Goal: Task Accomplishment & Management: Use online tool/utility

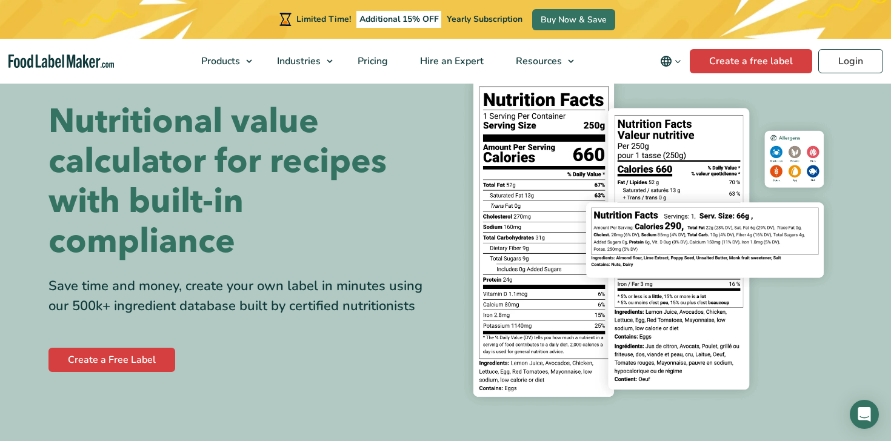
scroll to position [106, 0]
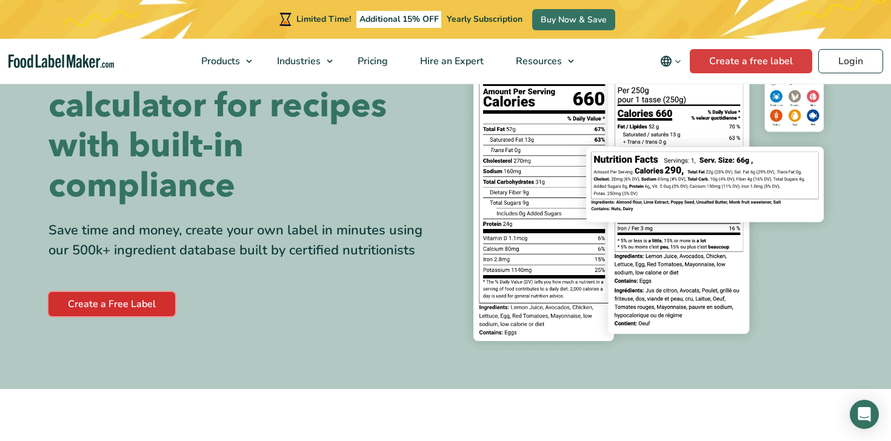
click at [137, 303] on link "Create a Free Label" at bounding box center [111, 304] width 127 height 24
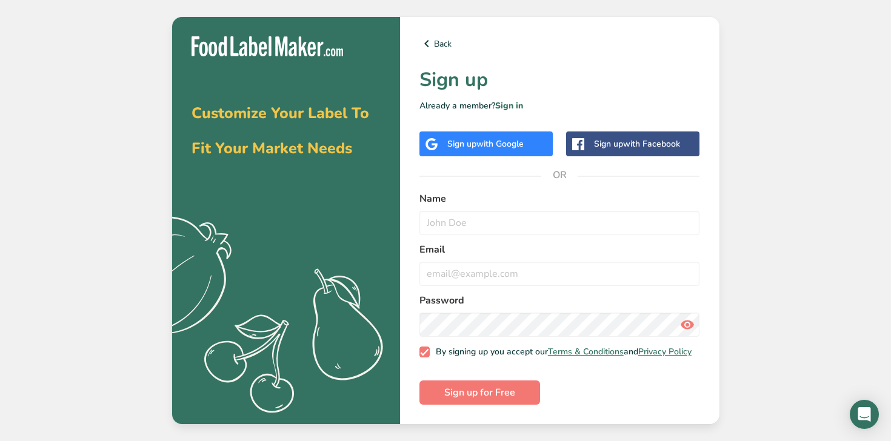
click at [524, 138] on div "Sign up with Google" at bounding box center [485, 144] width 76 height 13
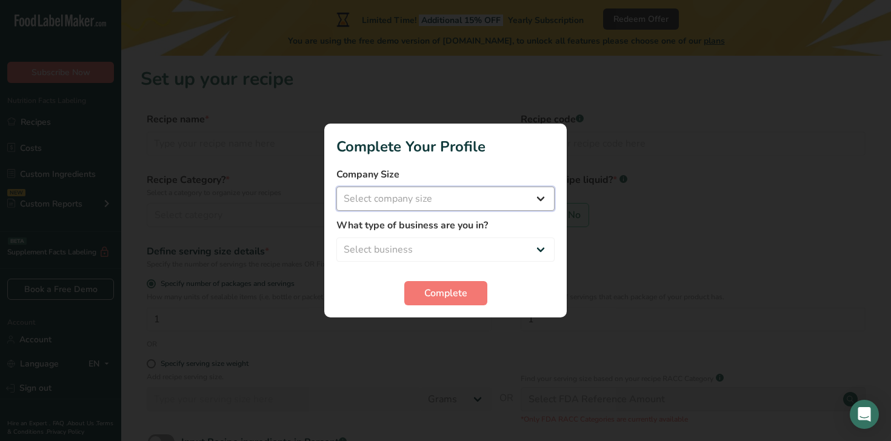
click at [522, 207] on select "Select company size Fewer than 10 Employees 10 to 50 Employees 51 to 500 Employ…" at bounding box center [445, 199] width 218 height 24
click at [498, 205] on select "Select company size Fewer than 10 Employees 10 to 50 Employees 51 to 500 Employ…" at bounding box center [445, 199] width 218 height 24
select select "1"
click at [336, 187] on select "Select company size Fewer than 10 Employees 10 to 50 Employees 51 to 500 Employ…" at bounding box center [445, 199] width 218 height 24
click at [466, 244] on select "Select business Packaged Food Manufacturer Restaurant & Cafe Bakery Meal Plans …" at bounding box center [445, 250] width 218 height 24
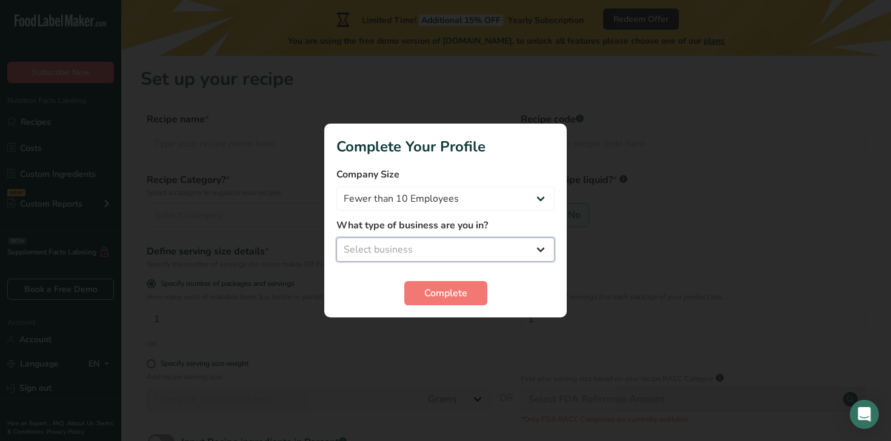
select select "1"
click at [336, 238] on select "Select business Packaged Food Manufacturer Restaurant & Cafe Bakery Meal Plans …" at bounding box center [445, 250] width 218 height 24
click at [474, 252] on select "Packaged Food Manufacturer Restaurant & Cafe Bakery Meal Plans & Catering Compa…" at bounding box center [445, 250] width 218 height 24
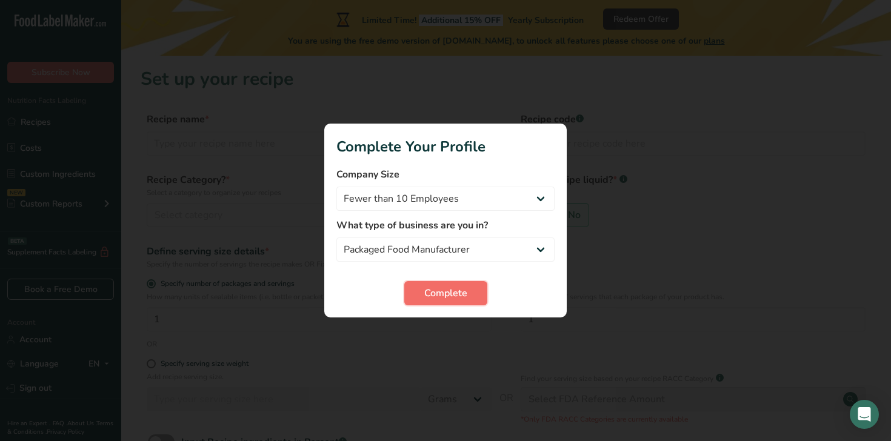
click at [447, 291] on span "Complete" at bounding box center [445, 293] width 43 height 15
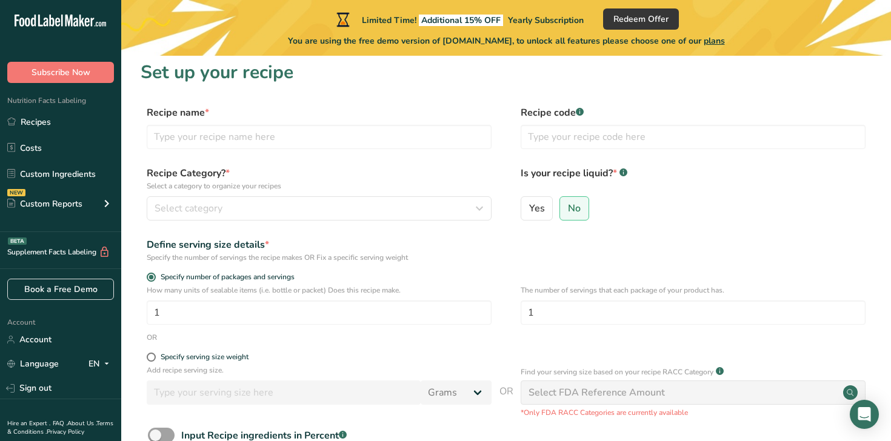
scroll to position [8, 0]
click at [378, 145] on input "text" at bounding box center [319, 136] width 345 height 24
type input "Apple-pear"
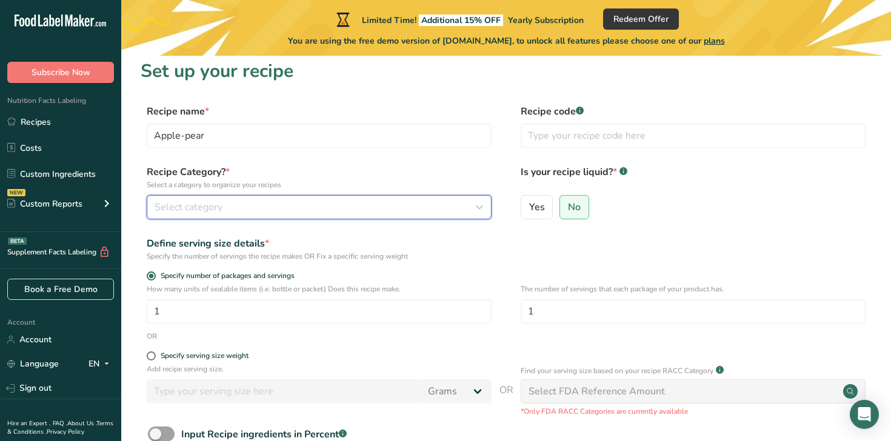
click at [295, 216] on button "Select category" at bounding box center [319, 207] width 345 height 24
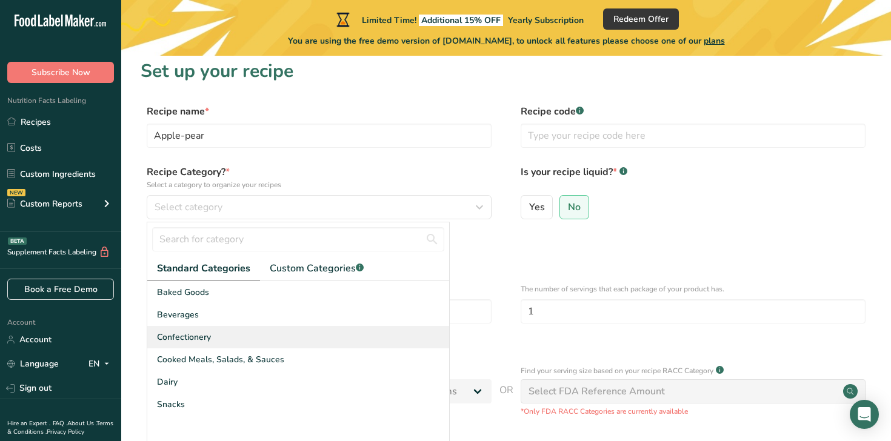
click at [256, 338] on div "Confectionery" at bounding box center [298, 337] width 302 height 22
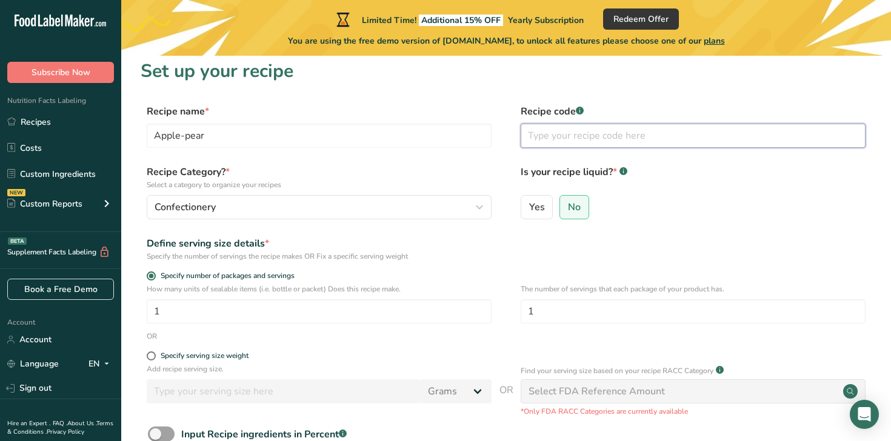
click at [581, 138] on input "text" at bounding box center [693, 136] width 345 height 24
click at [626, 225] on div "Yes No" at bounding box center [693, 211] width 345 height 32
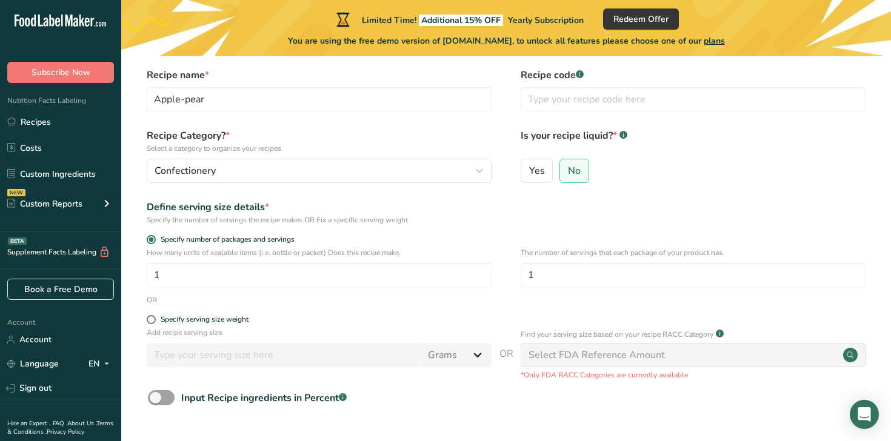
scroll to position [52, 0]
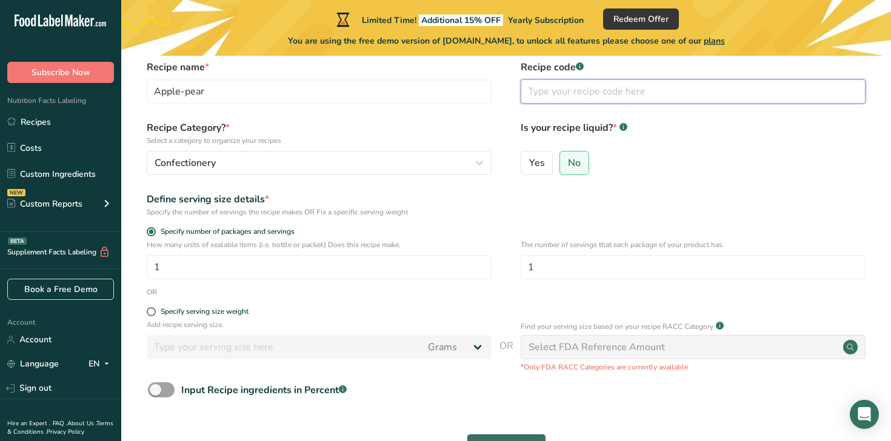
click at [550, 96] on input "text" at bounding box center [693, 91] width 345 height 24
type input "1"
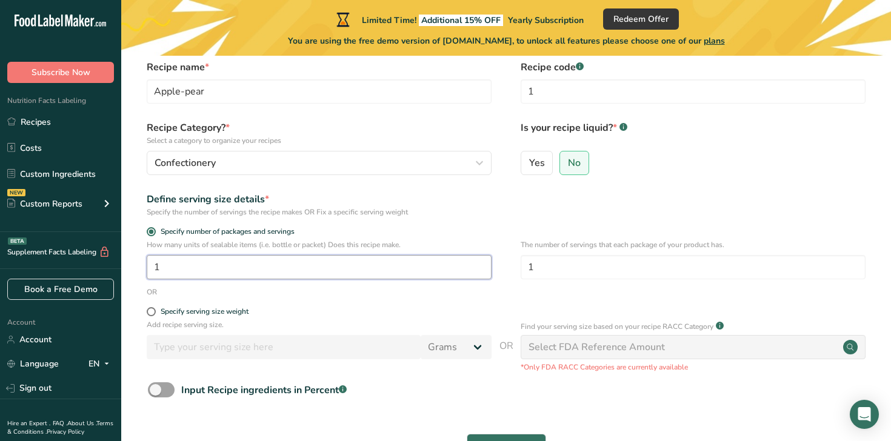
click at [412, 257] on input "1" at bounding box center [319, 267] width 345 height 24
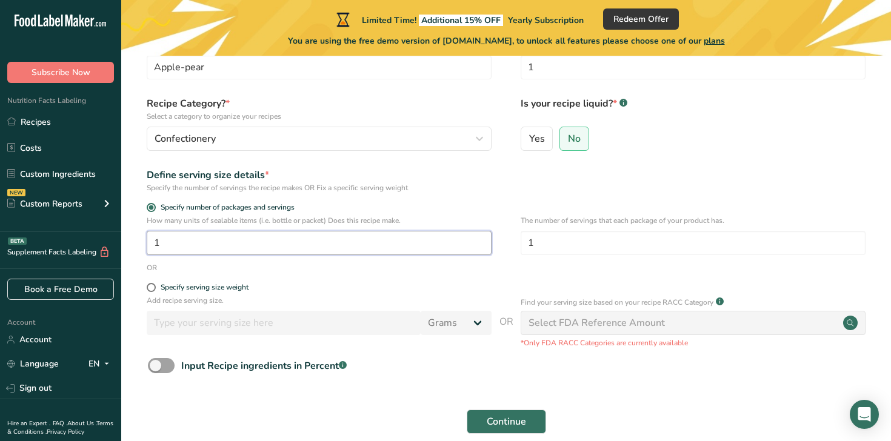
scroll to position [77, 0]
click at [389, 248] on input "1" at bounding box center [319, 242] width 345 height 24
drag, startPoint x: 389, startPoint y: 248, endPoint x: 237, endPoint y: 242, distance: 152.3
click at [237, 242] on input "1" at bounding box center [319, 242] width 345 height 24
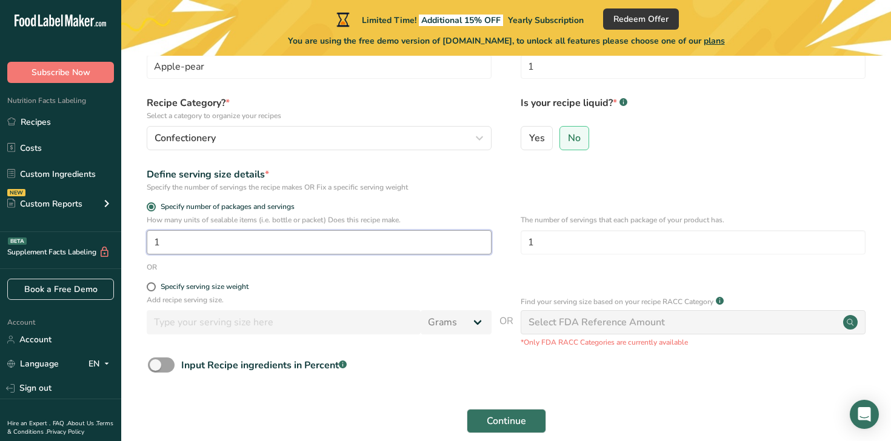
drag, startPoint x: 237, startPoint y: 242, endPoint x: 50, endPoint y: 245, distance: 186.7
click at [50, 245] on div ".a-20{fill:#fff;} Subscribe Now Nutrition Facts Labeling Recipes Costs Custom I…" at bounding box center [445, 211] width 891 height 576
click at [549, 242] on input "1" at bounding box center [693, 242] width 345 height 24
click at [570, 244] on input "1" at bounding box center [693, 242] width 345 height 24
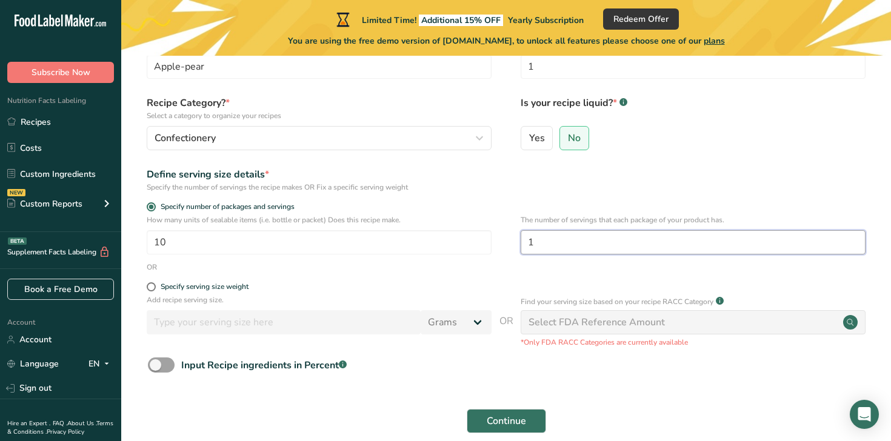
click at [570, 244] on input "1" at bounding box center [693, 242] width 345 height 24
click at [287, 240] on input "10" at bounding box center [319, 242] width 345 height 24
type input "1"
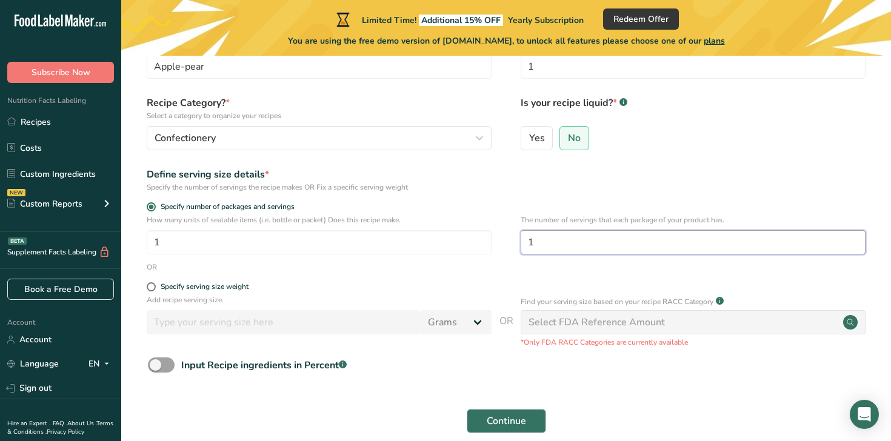
click at [570, 238] on input "1" at bounding box center [693, 242] width 345 height 24
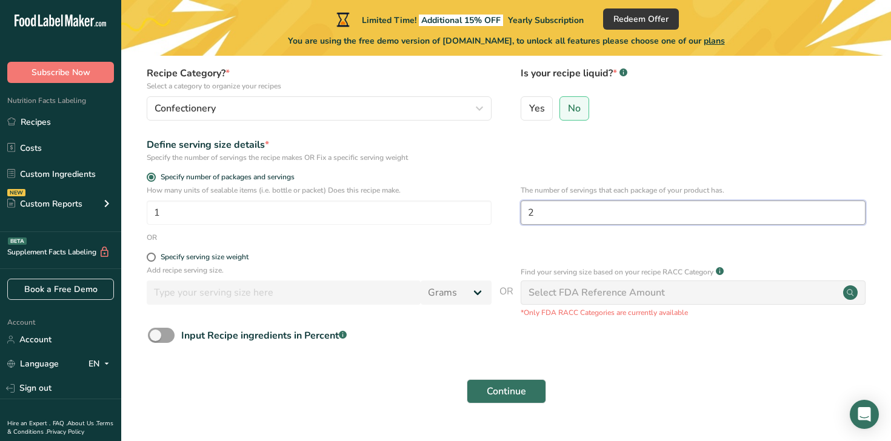
scroll to position [107, 0]
type input "2"
click at [219, 256] on div "Specify serving size weight" at bounding box center [205, 256] width 88 height 9
click at [155, 256] on input "Specify serving size weight" at bounding box center [151, 257] width 8 height 8
radio input "true"
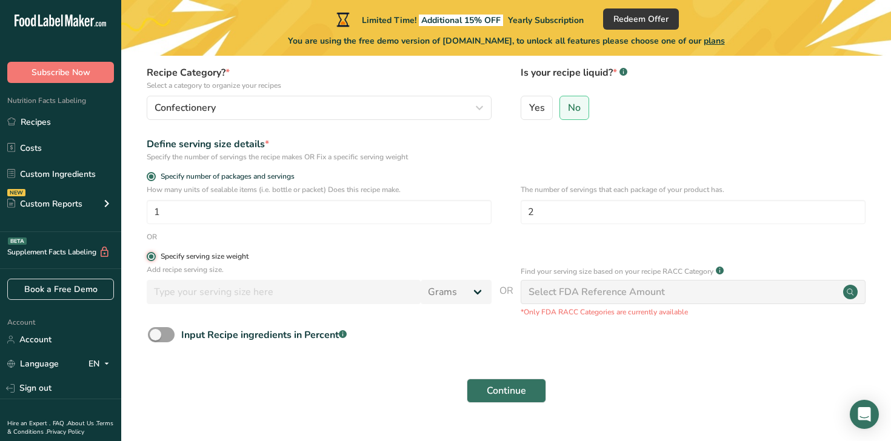
radio input "false"
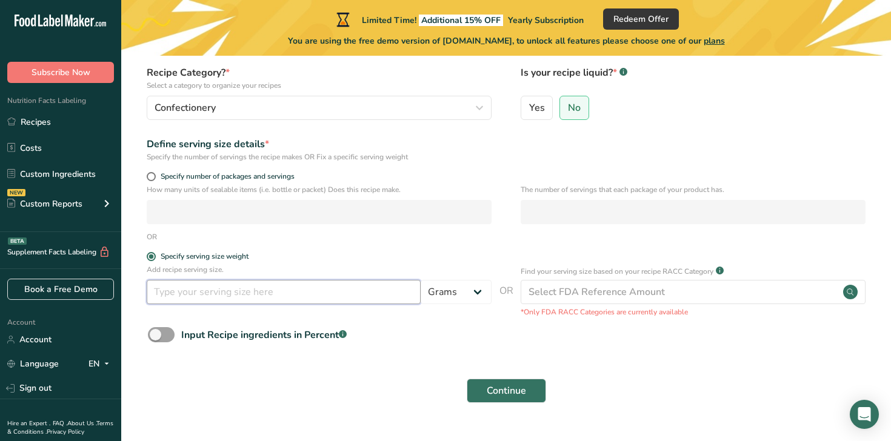
click at [251, 287] on input "number" at bounding box center [284, 292] width 274 height 24
type input "20"
click at [481, 321] on form "Recipe name * Apple-pear Recipe code .a-a{fill:#347362;}.b-a{fill:#fff;} 1 Reci…" at bounding box center [506, 208] width 731 height 406
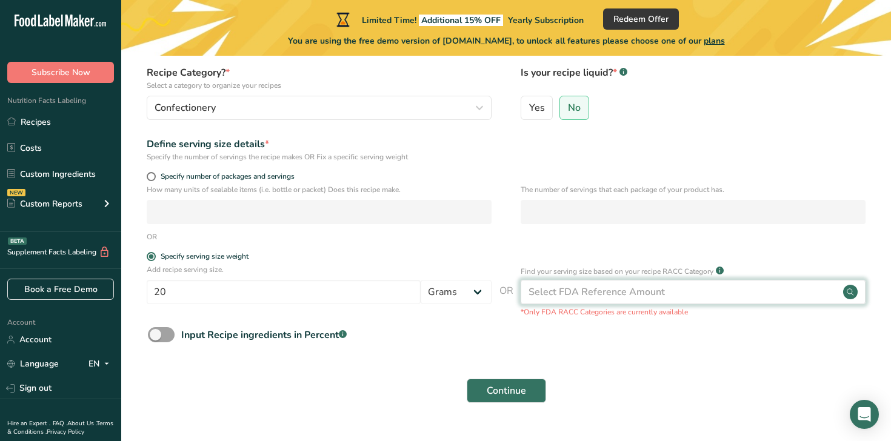
click at [579, 293] on div "Select FDA Reference Amount" at bounding box center [597, 292] width 136 height 15
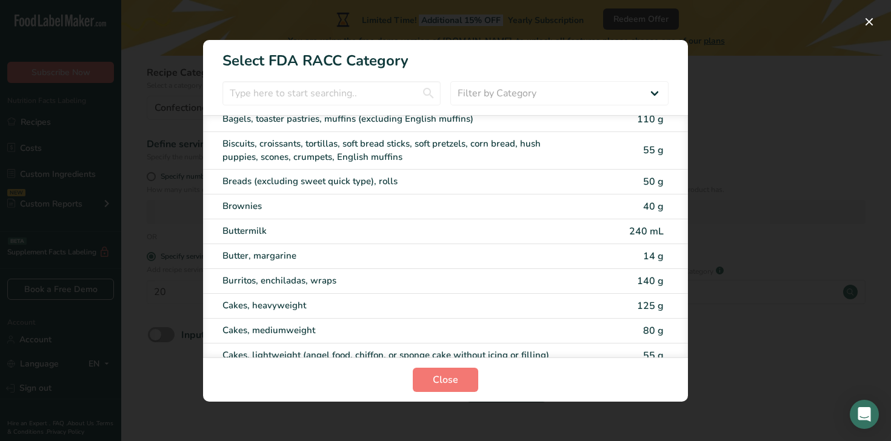
scroll to position [7, 0]
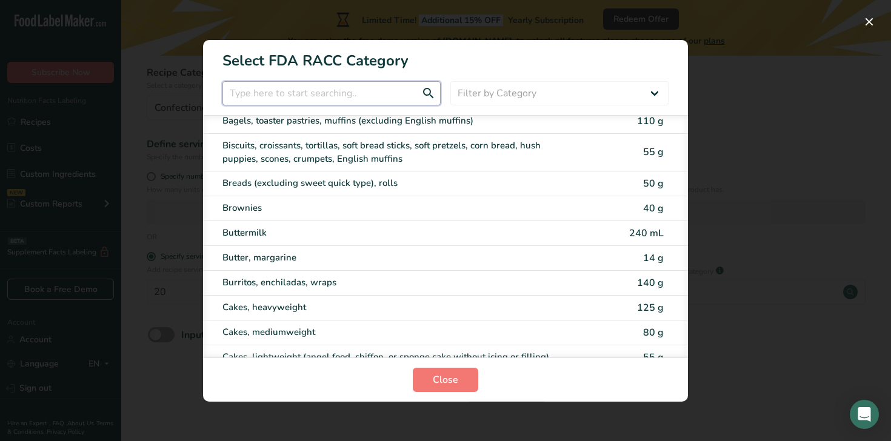
click at [363, 84] on input "RACC Category Selection Modal" at bounding box center [331, 93] width 218 height 24
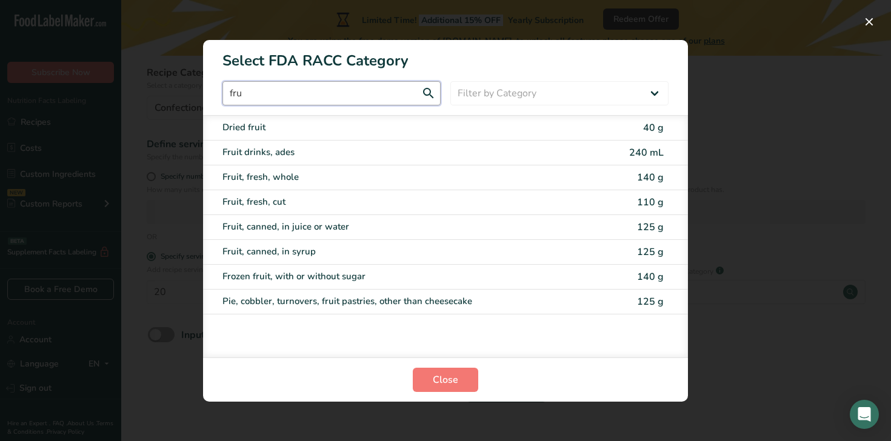
scroll to position [0, 0]
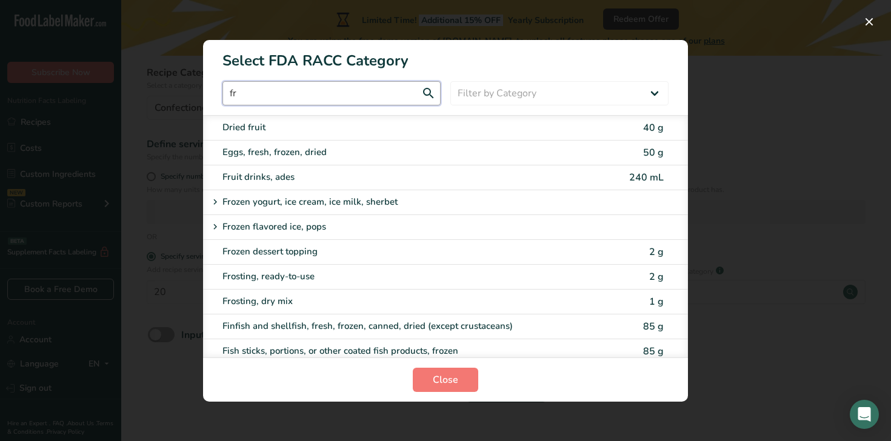
type input "f"
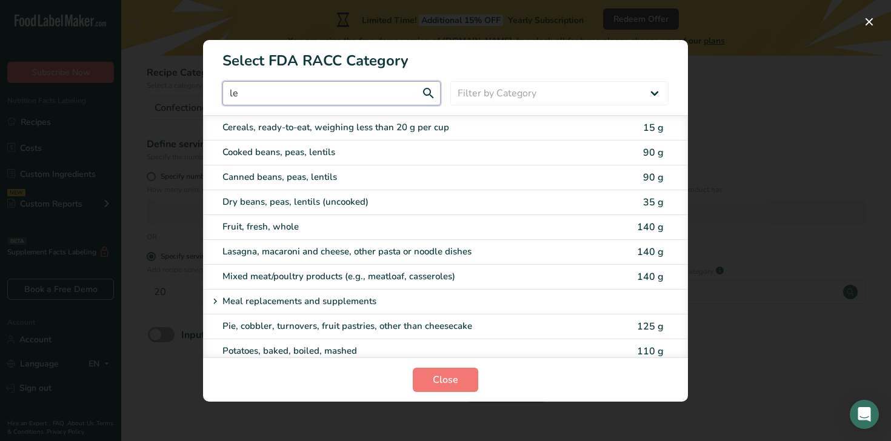
type input "l"
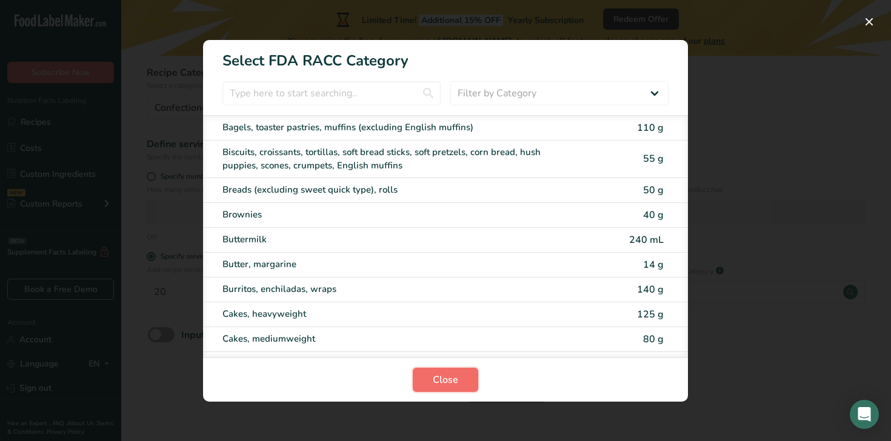
click at [473, 387] on button "Close" at bounding box center [445, 380] width 65 height 24
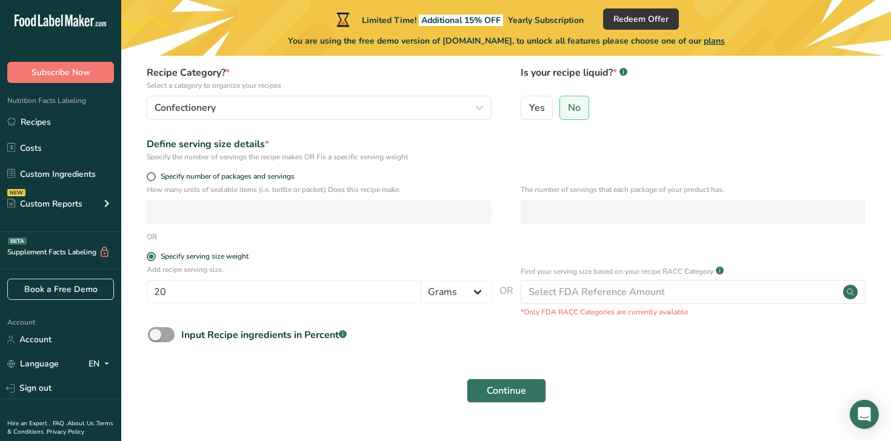
scroll to position [135, 0]
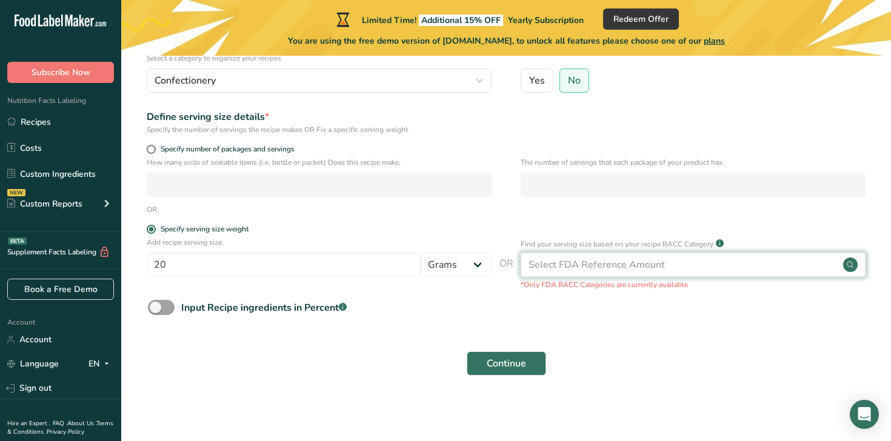
click at [615, 273] on div "Select FDA Reference Amount" at bounding box center [693, 265] width 345 height 24
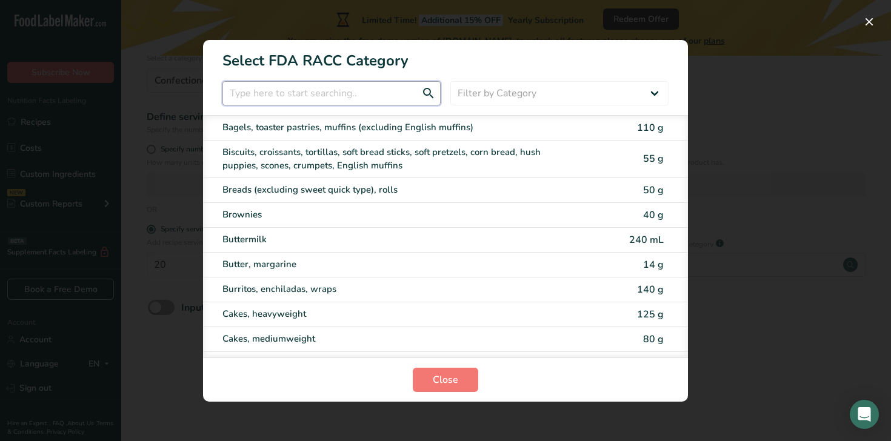
click at [360, 90] on input "RACC Category Selection Modal" at bounding box center [331, 93] width 218 height 24
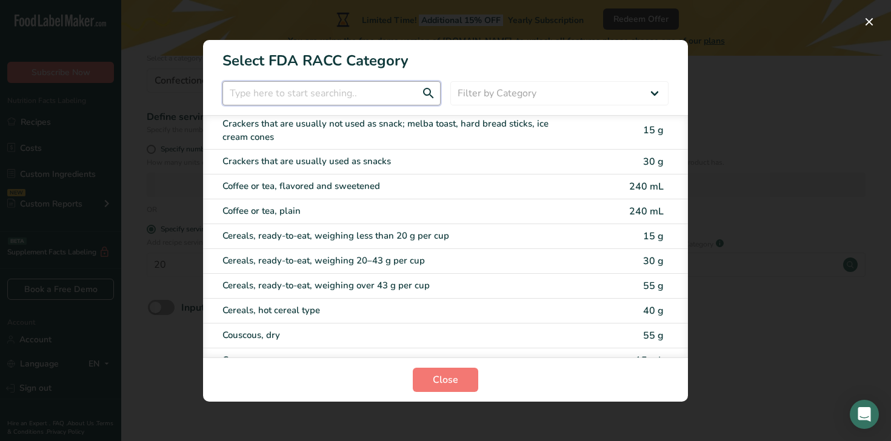
scroll to position [333, 0]
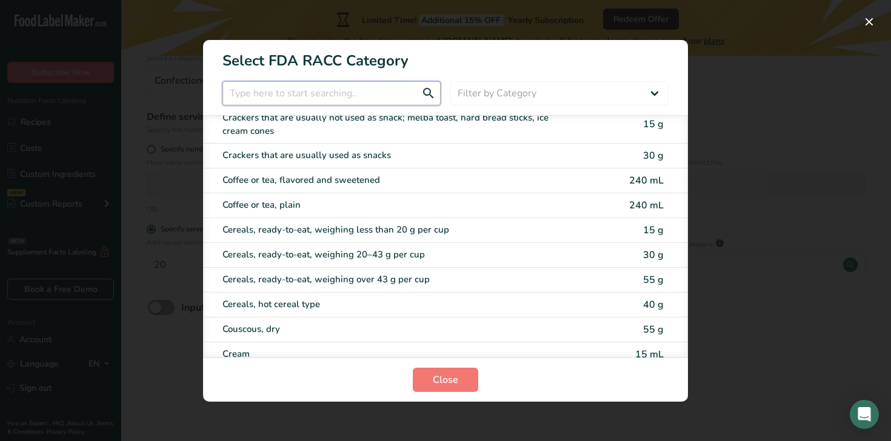
click at [350, 89] on input "RACC Category Selection Modal" at bounding box center [331, 93] width 218 height 24
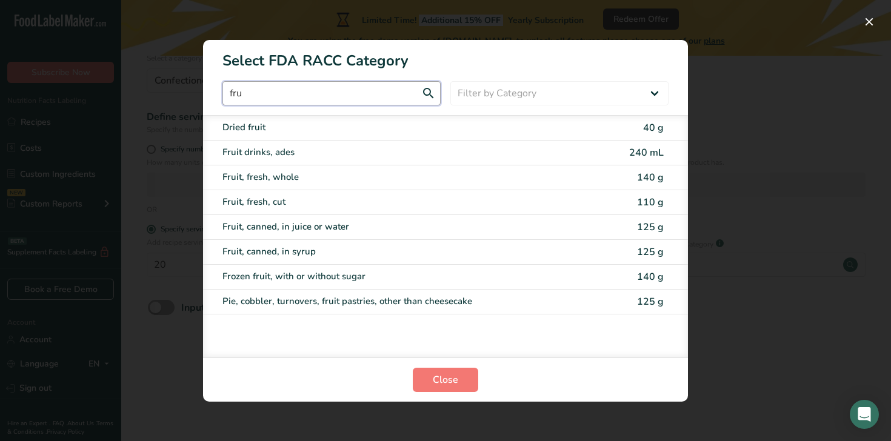
scroll to position [0, 0]
click at [376, 98] on input "frui" at bounding box center [331, 93] width 218 height 24
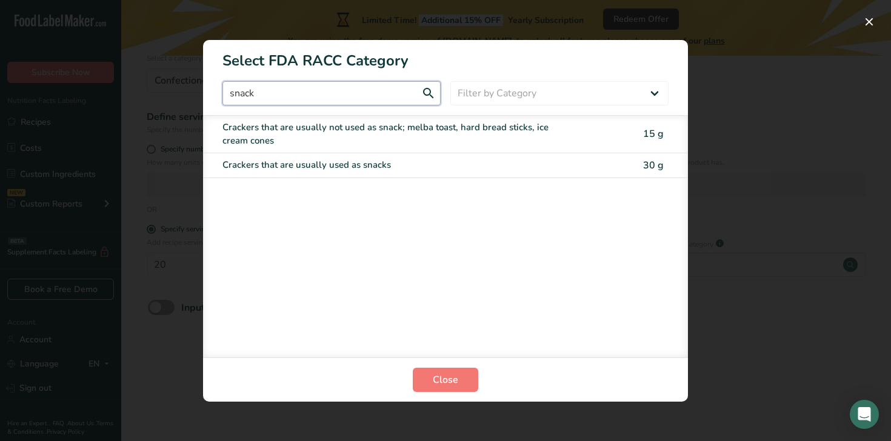
click at [370, 98] on input "snack" at bounding box center [331, 93] width 218 height 24
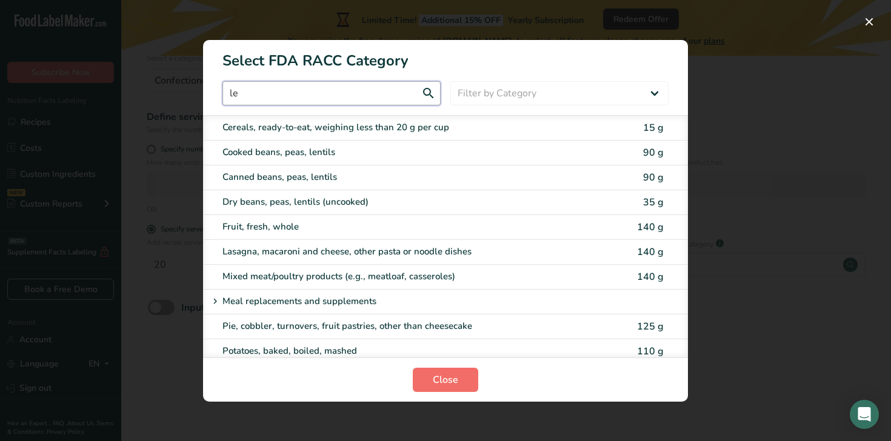
type input "le"
click at [462, 375] on button "Close" at bounding box center [445, 380] width 65 height 24
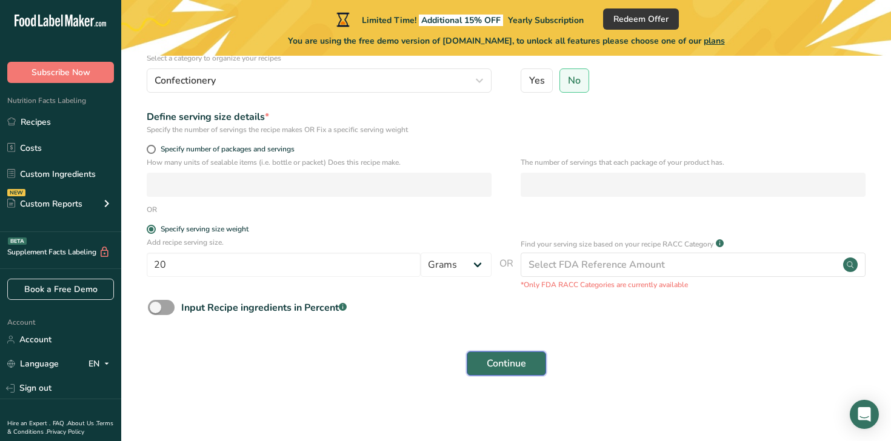
click at [509, 366] on span "Continue" at bounding box center [506, 363] width 39 height 15
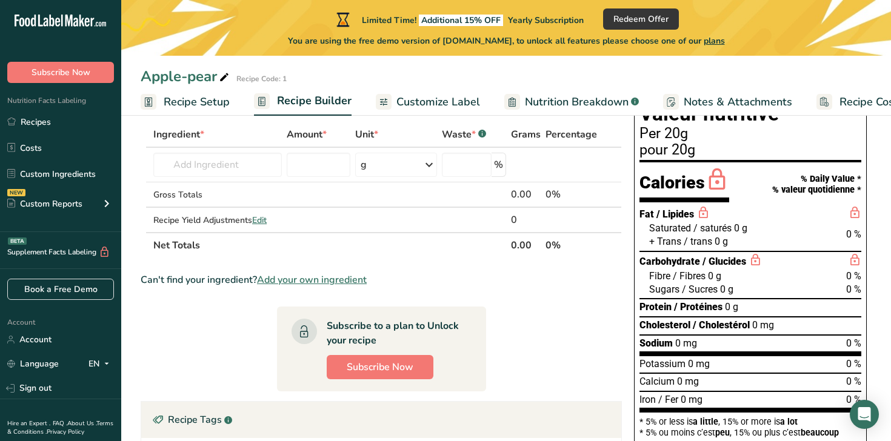
scroll to position [42, 0]
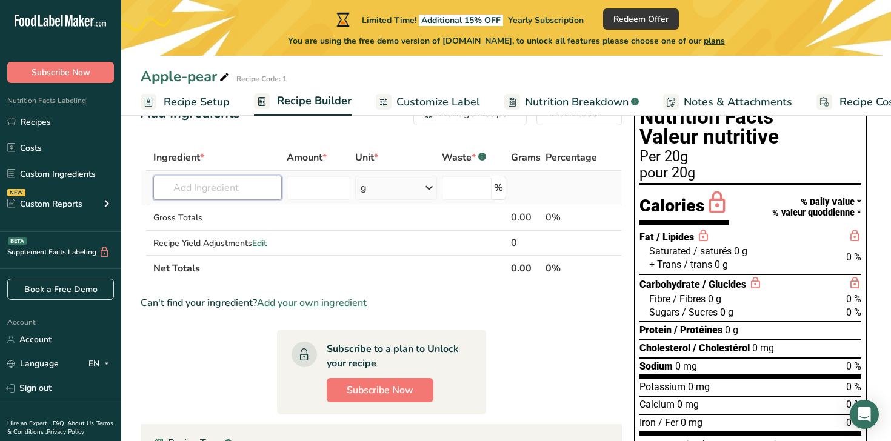
click at [253, 195] on input "text" at bounding box center [217, 188] width 129 height 24
click at [259, 194] on input "text" at bounding box center [217, 188] width 129 height 24
click at [310, 192] on input "number" at bounding box center [319, 188] width 64 height 24
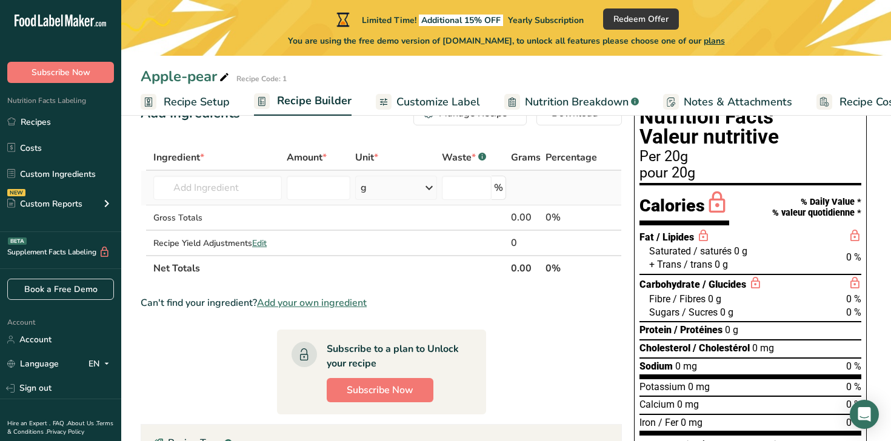
click at [384, 188] on div "g" at bounding box center [396, 188] width 82 height 24
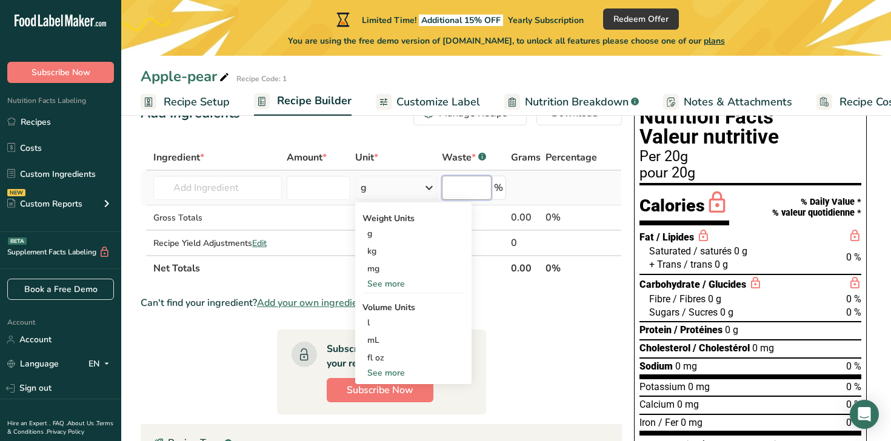
click at [483, 179] on input "number" at bounding box center [467, 188] width 50 height 24
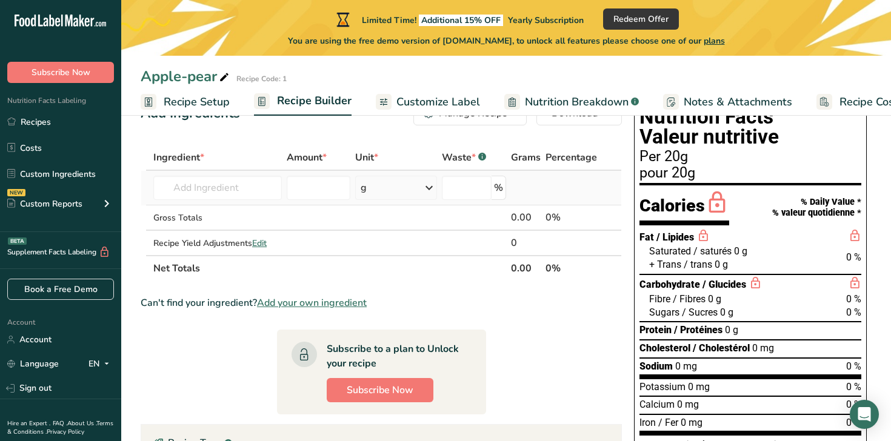
click at [503, 182] on div "%" at bounding box center [474, 188] width 64 height 24
click at [282, 285] on section "Ingredient * Amount * Unit * Waste * .a-a{fill:#347362;}.b-a{fill:#fff;} Grams …" at bounding box center [381, 374] width 481 height 459
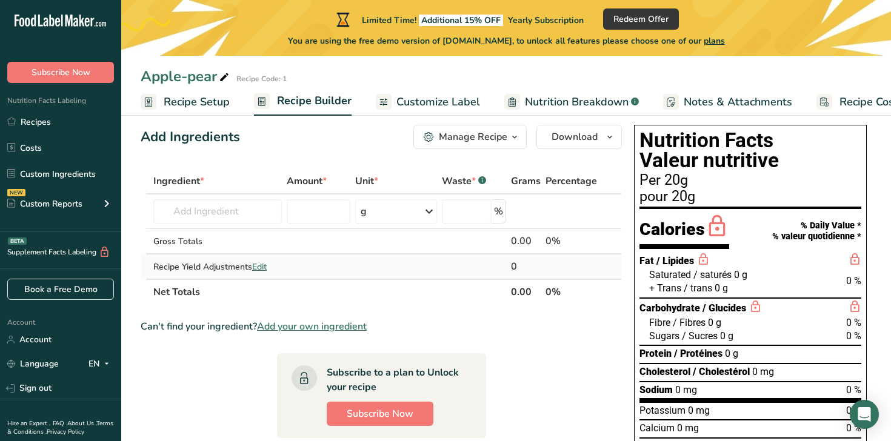
scroll to position [13, 0]
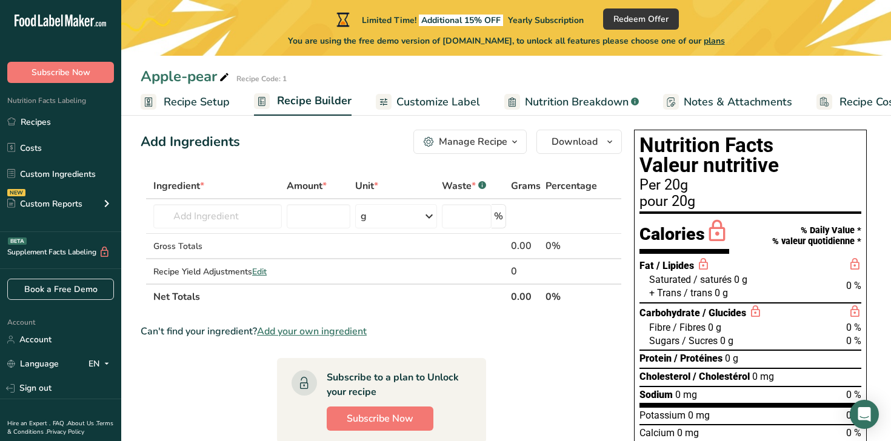
click at [501, 143] on div "Manage Recipe" at bounding box center [473, 142] width 68 height 15
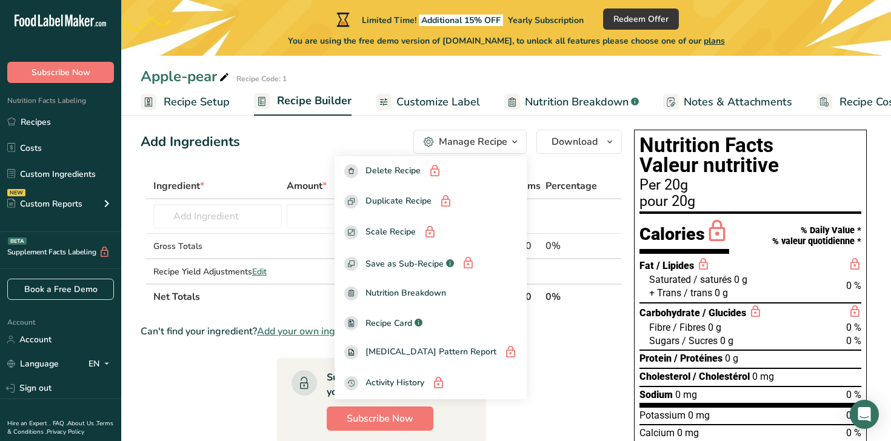
click at [546, 324] on section "Ingredient * Amount * Unit * Waste * .a-a{fill:#347362;}.b-a{fill:#fff;} Grams …" at bounding box center [381, 402] width 481 height 459
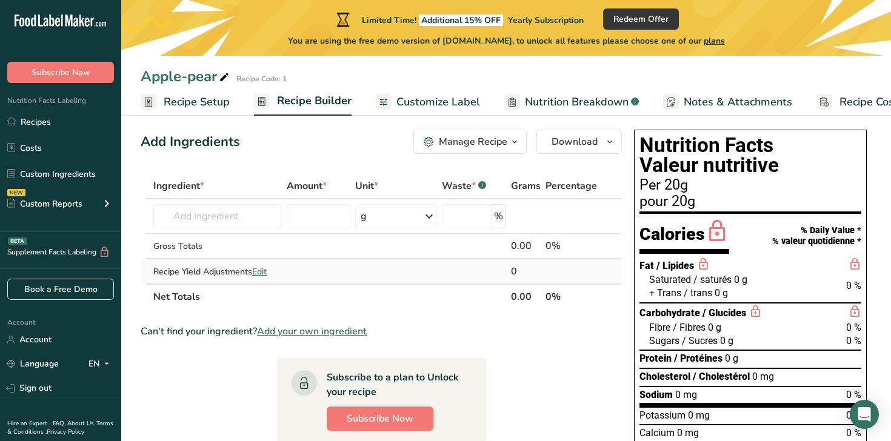
scroll to position [0, 0]
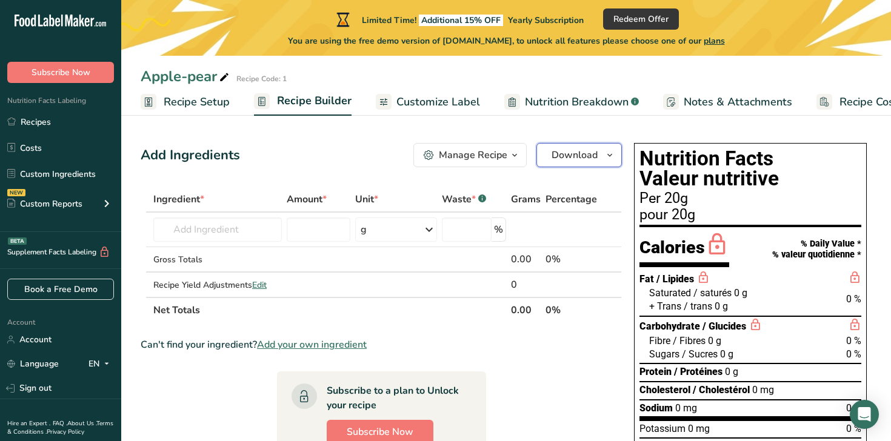
click at [580, 152] on span "Download" at bounding box center [575, 155] width 46 height 15
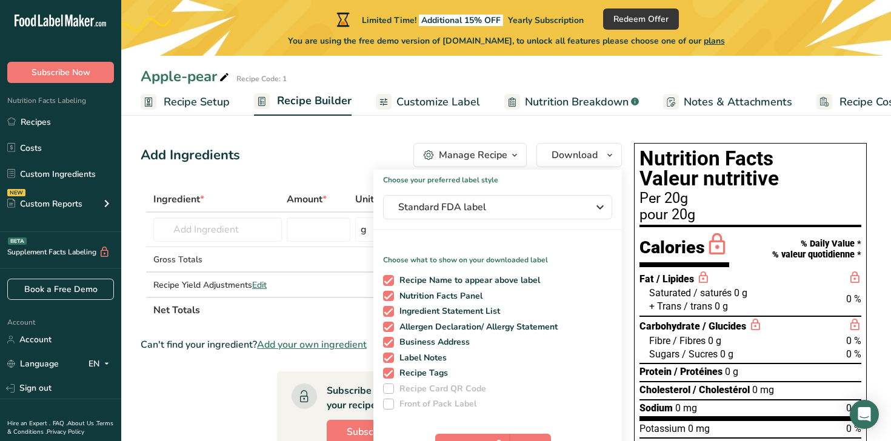
click at [290, 197] on span "Amount *" at bounding box center [307, 199] width 40 height 15
click at [542, 198] on button "Standard FDA label" at bounding box center [497, 207] width 229 height 24
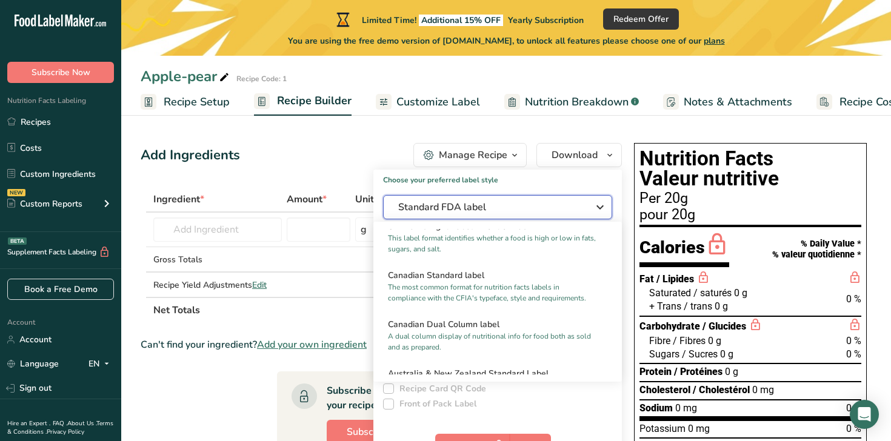
scroll to position [450, 0]
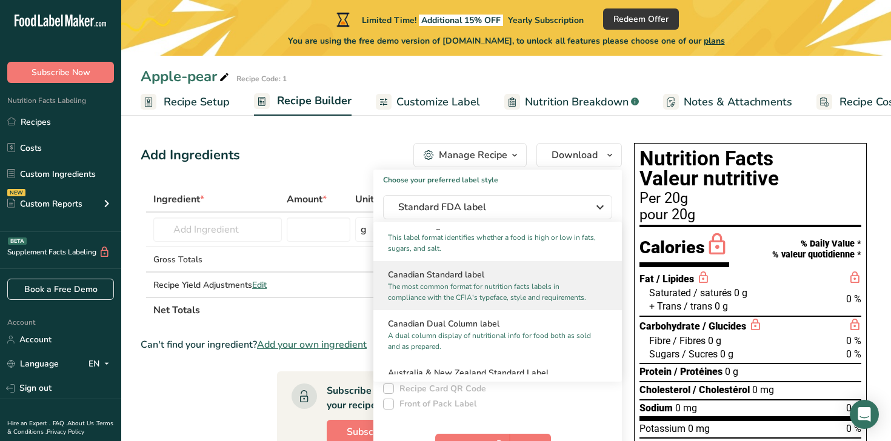
click at [520, 285] on p "The most common format for nutrition facts labels in compliance with the CFIA's…" at bounding box center [492, 292] width 209 height 22
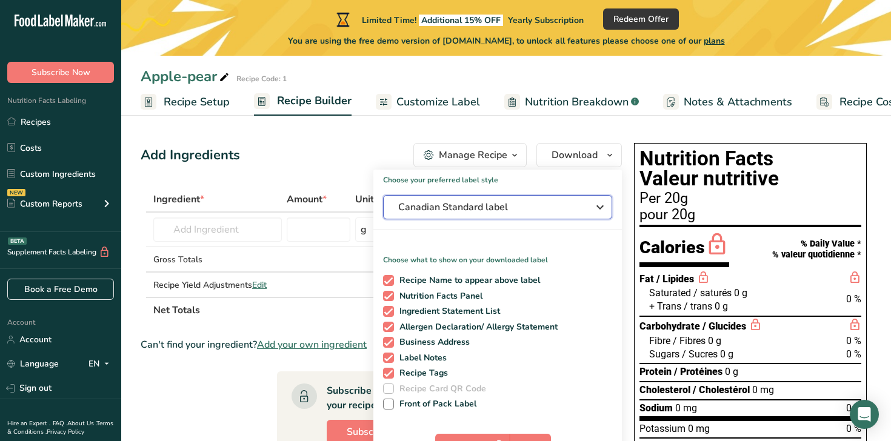
click at [607, 203] on icon "button" at bounding box center [600, 207] width 15 height 22
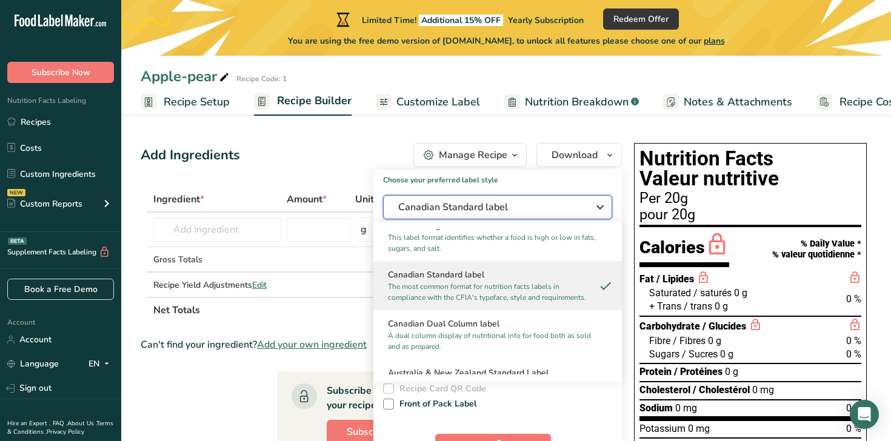
click at [607, 203] on icon "button" at bounding box center [600, 207] width 15 height 22
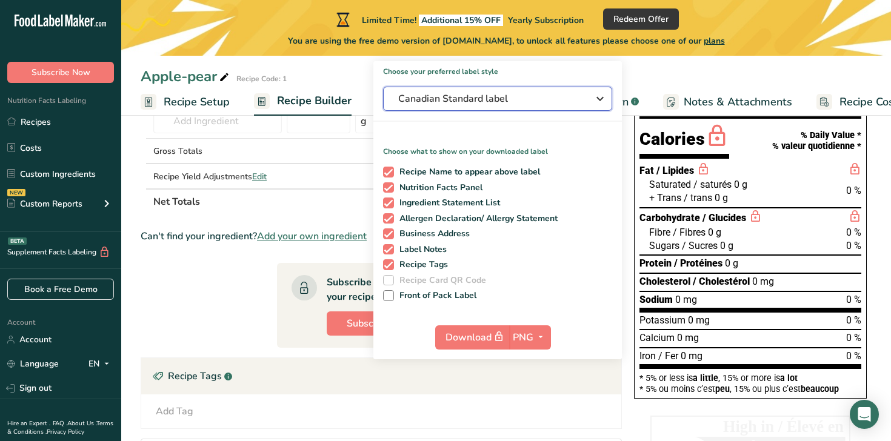
scroll to position [109, 0]
click at [213, 278] on section "Ingredient * Amount * Unit * Waste * .a-a{fill:#347362;}.b-a{fill:#fff;} Grams …" at bounding box center [381, 307] width 481 height 459
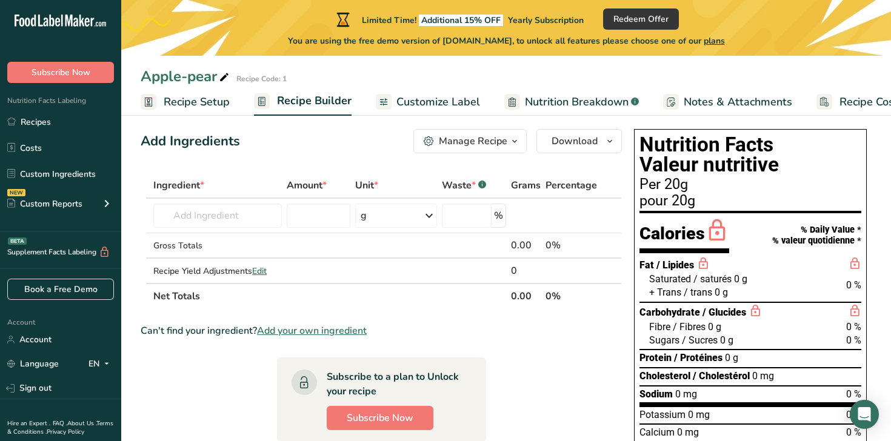
scroll to position [12, 0]
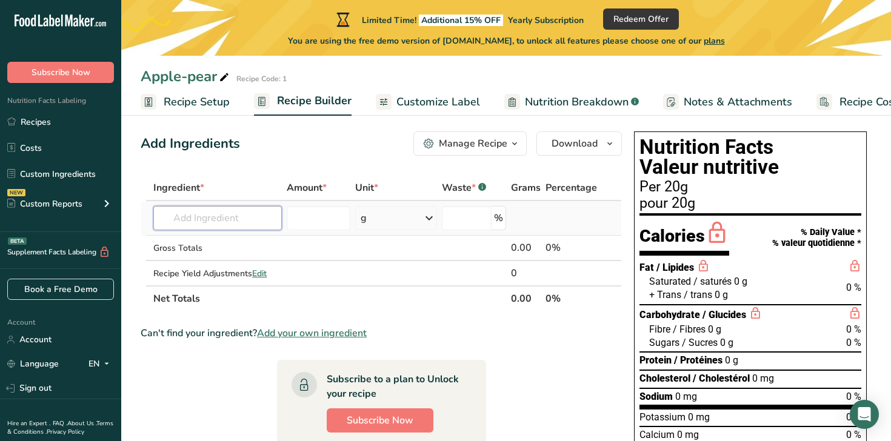
click at [204, 210] on input "text" at bounding box center [217, 218] width 129 height 24
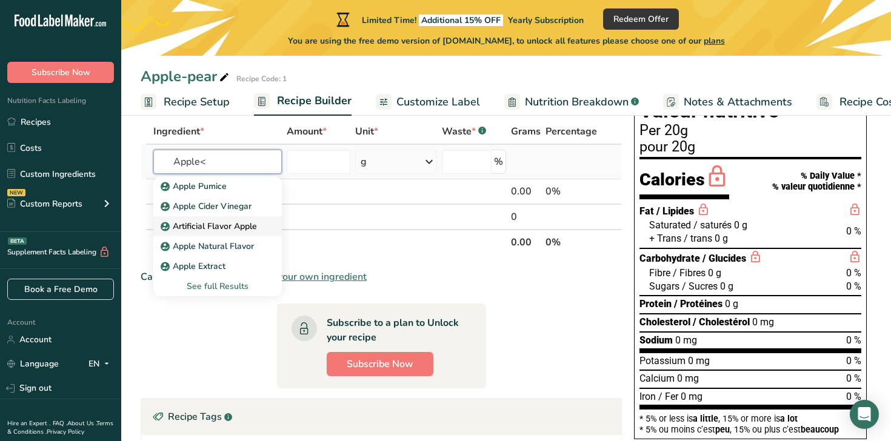
scroll to position [70, 0]
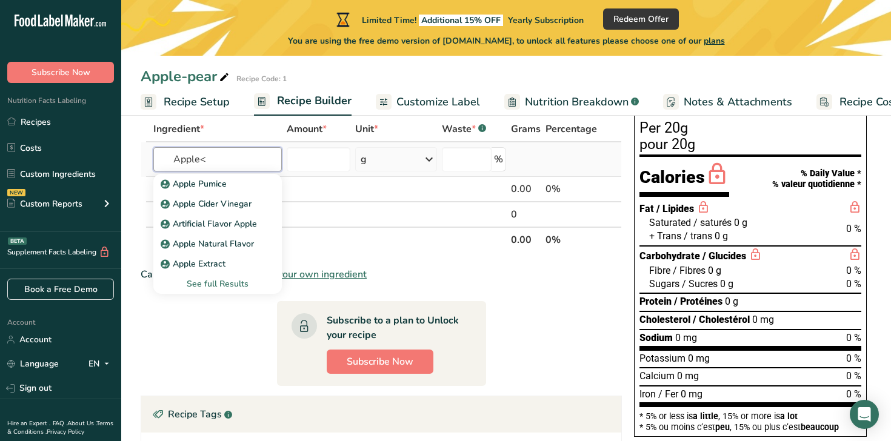
type input "Apple<"
click at [230, 287] on div "See full Results" at bounding box center [217, 284] width 109 height 13
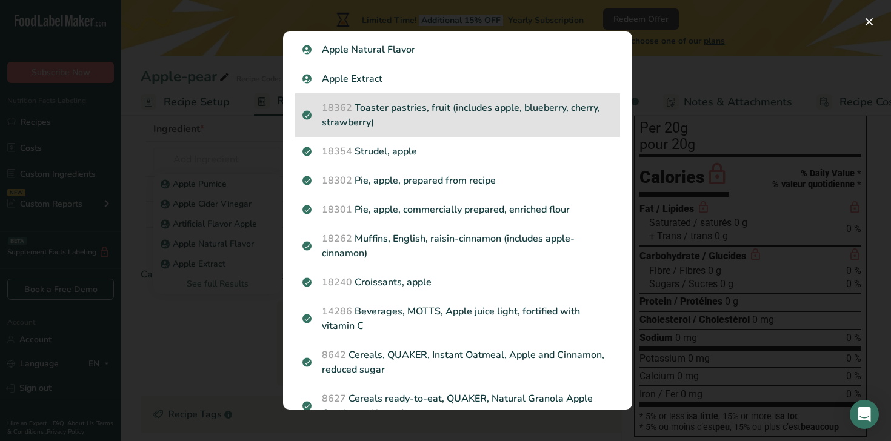
scroll to position [122, 0]
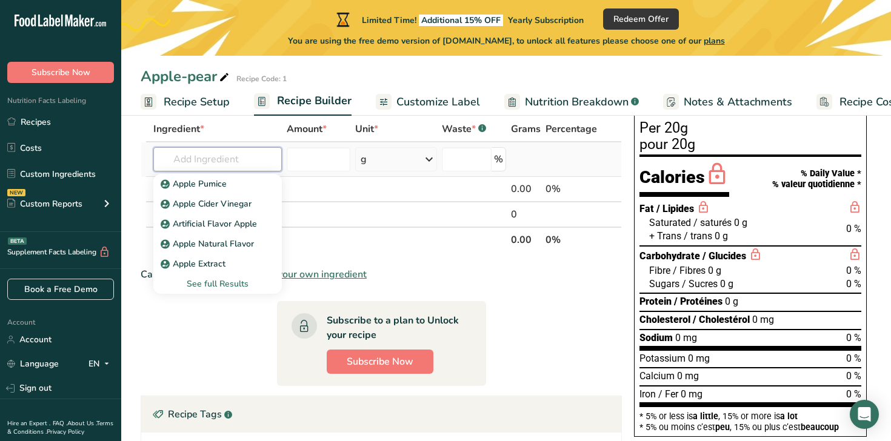
click at [244, 160] on input "text" at bounding box center [217, 159] width 129 height 24
type input "Apples"
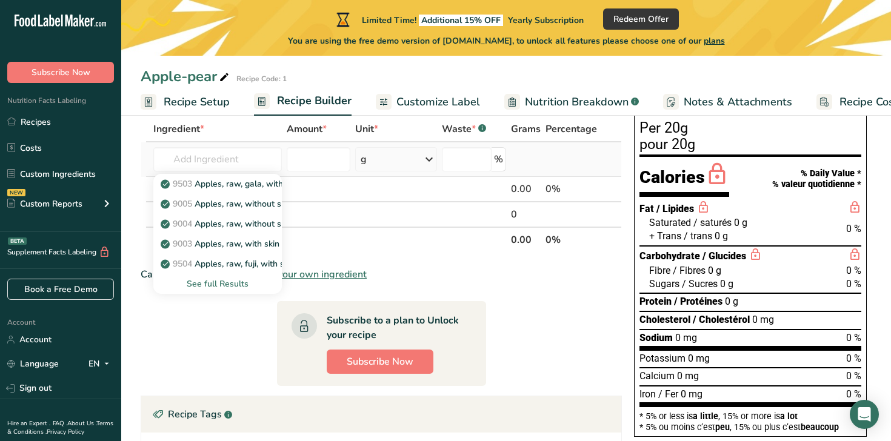
click at [224, 285] on div "See full Results" at bounding box center [217, 284] width 109 height 13
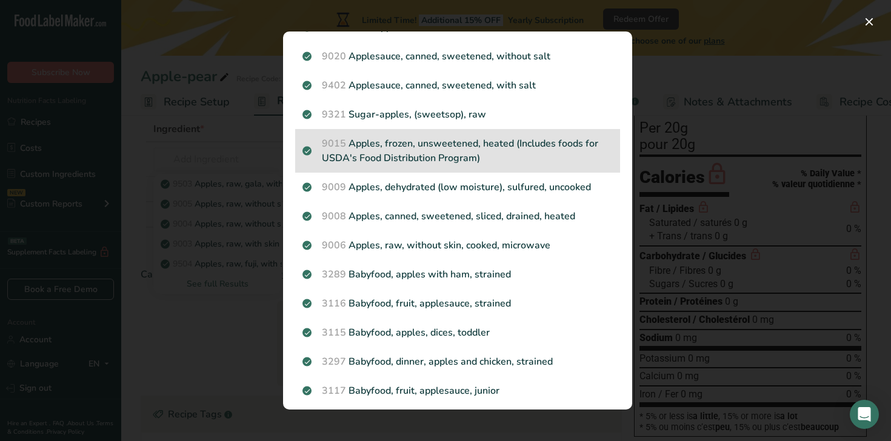
scroll to position [352, 0]
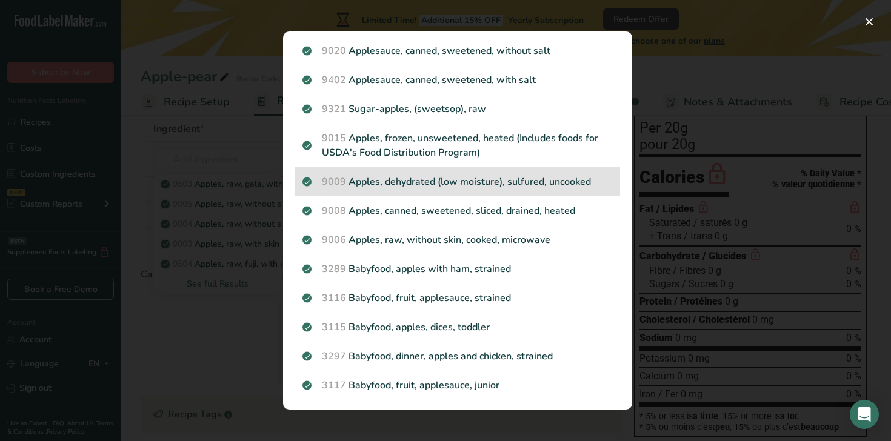
click at [473, 189] on div "9009 Apples, dehydrated (low moisture), sulfured, uncooked" at bounding box center [457, 181] width 325 height 29
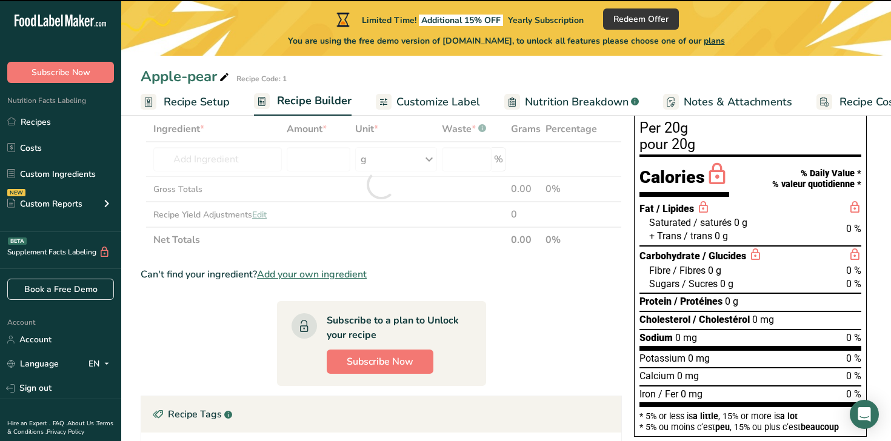
type input "0"
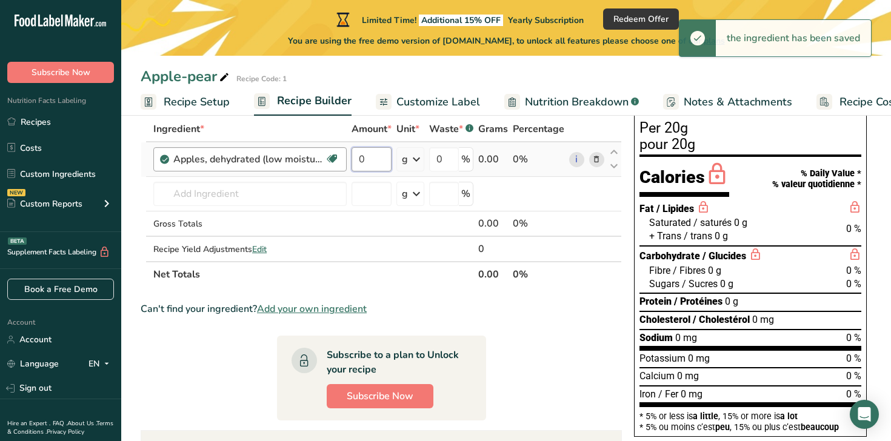
drag, startPoint x: 381, startPoint y: 161, endPoint x: 302, endPoint y: 161, distance: 78.8
click at [302, 161] on tr "Apples, dehydrated (low moisture), sulfured, uncooked Dairy free Gluten free Ve…" at bounding box center [381, 159] width 480 height 35
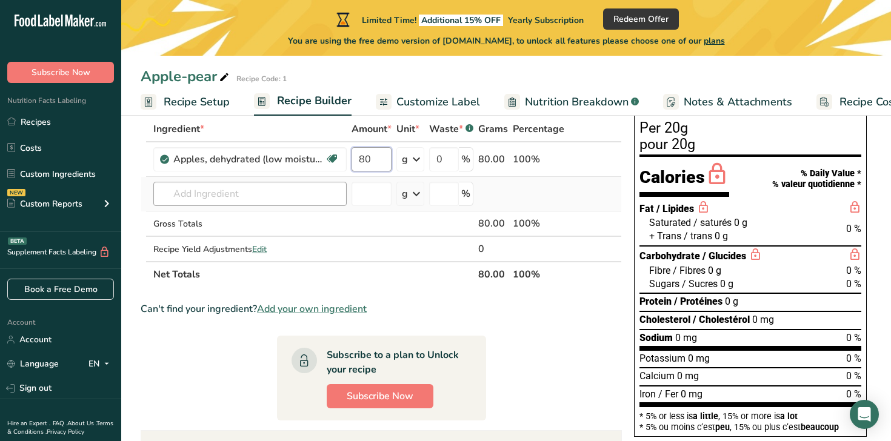
type input "80"
click at [265, 195] on div "Ingredient * Amount * Unit * Waste * .a-a{fill:#347362;}.b-a{fill:#fff;} Grams …" at bounding box center [381, 201] width 481 height 171
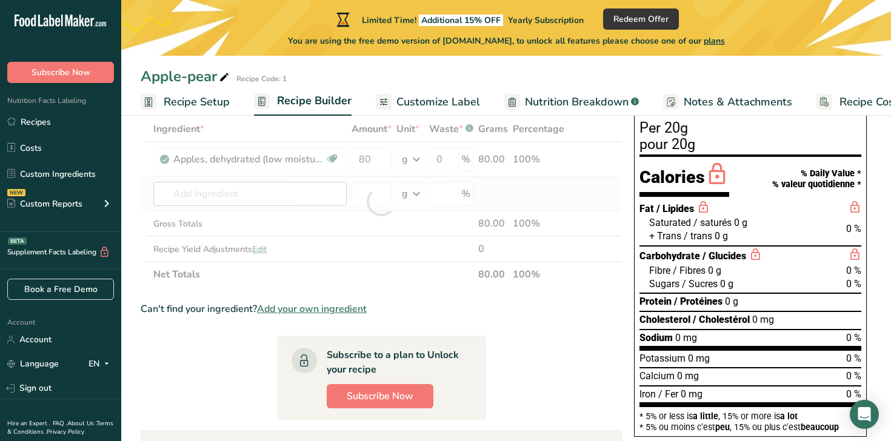
click at [265, 195] on div at bounding box center [381, 201] width 481 height 171
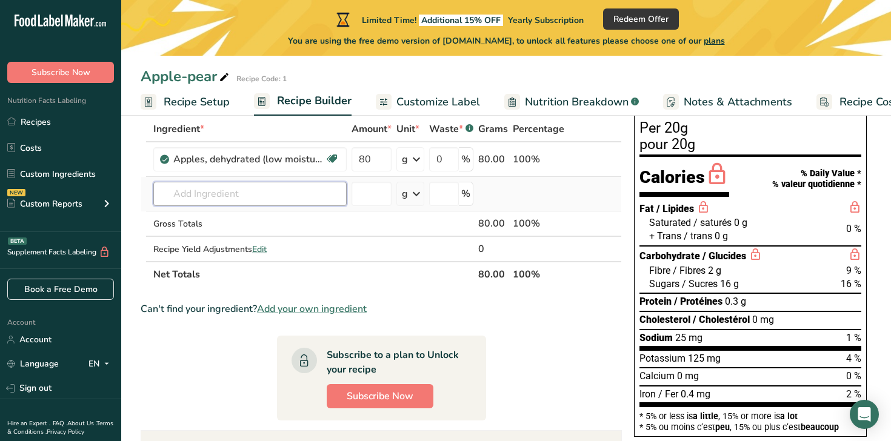
click at [205, 196] on input "text" at bounding box center [249, 194] width 193 height 24
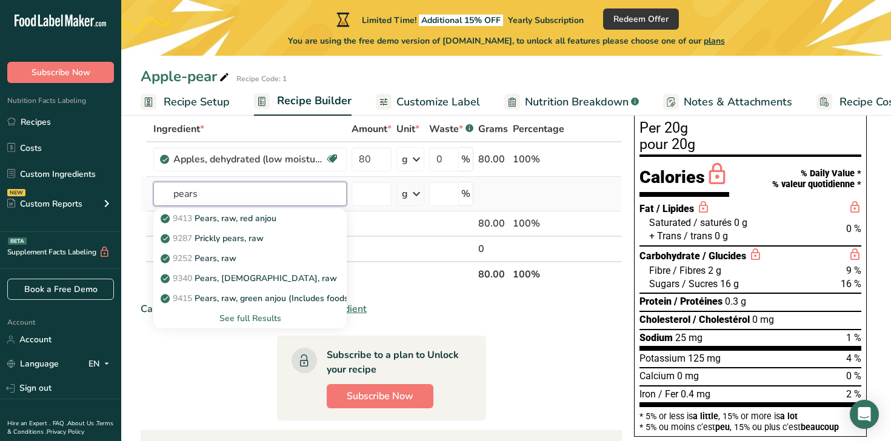
type input "pears"
click at [239, 315] on div "See full Results" at bounding box center [250, 318] width 174 height 13
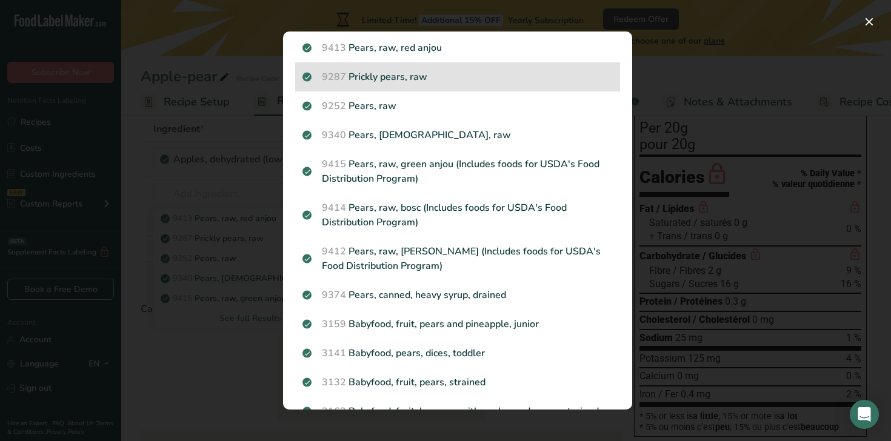
scroll to position [36, 0]
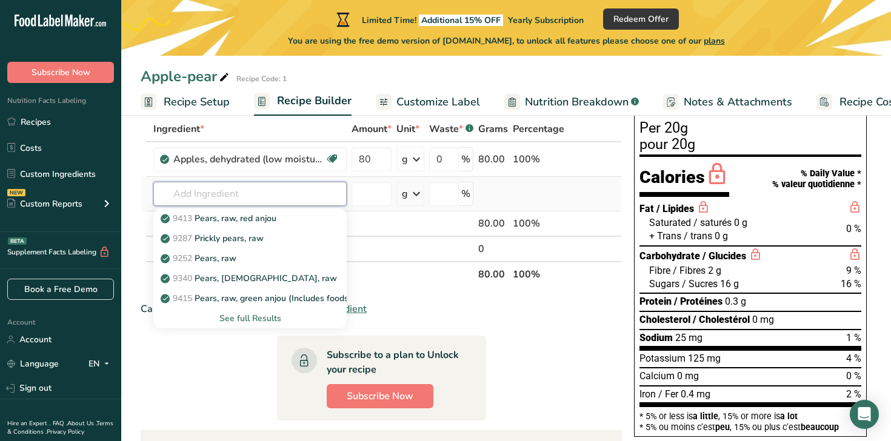
click at [258, 192] on input "text" at bounding box center [249, 194] width 193 height 24
type input "pears"
click at [238, 318] on div "See full Results" at bounding box center [250, 318] width 174 height 13
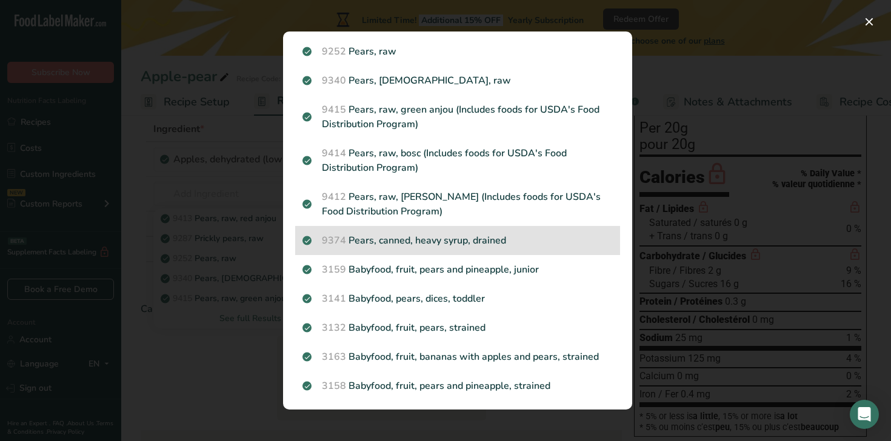
scroll to position [0, 0]
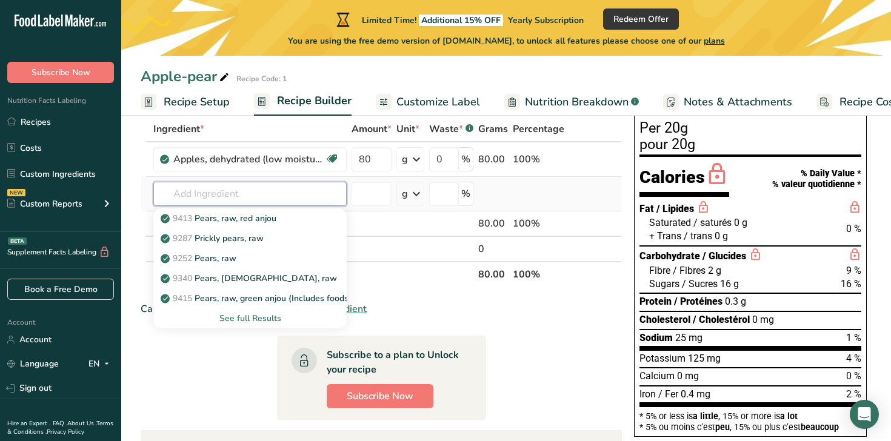
click at [234, 189] on input "text" at bounding box center [249, 194] width 193 height 24
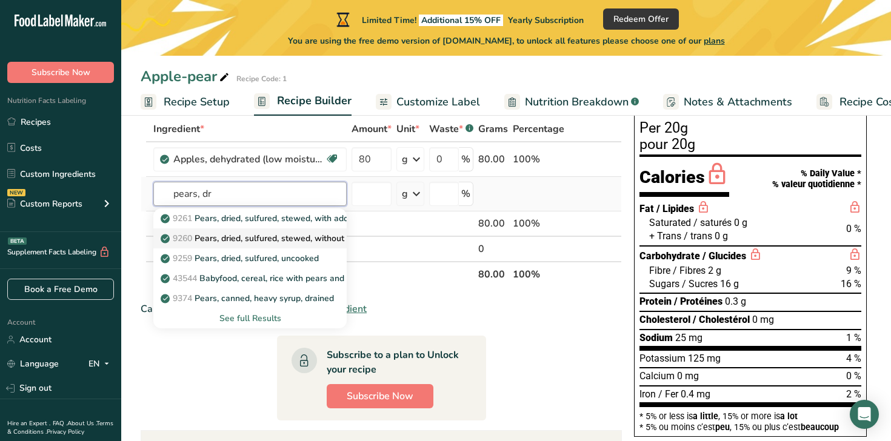
type input "pears, dr"
click at [235, 230] on link "9260 Pears, dried, sulfured, stewed, without added sugar" at bounding box center [249, 239] width 193 height 20
type input "Pears, dried, sulfured, stewed, without added sugar"
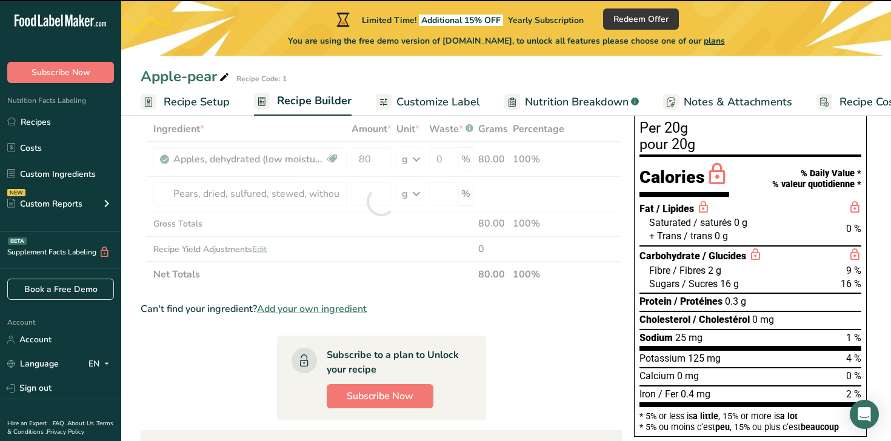
type input "0"
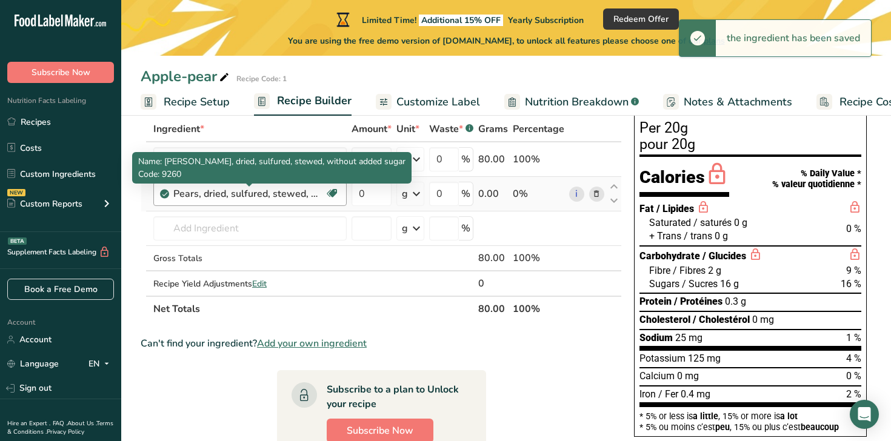
click at [315, 195] on div "Pears, dried, sulfured, stewed, without added sugar" at bounding box center [249, 194] width 152 height 15
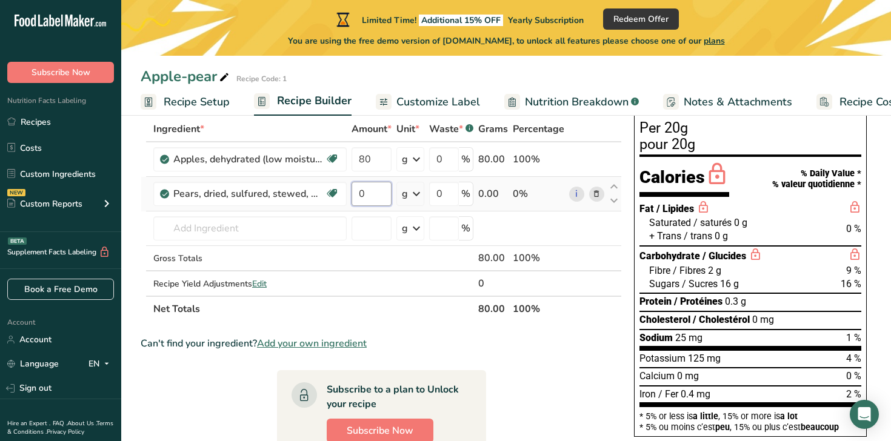
click at [375, 191] on input "0" at bounding box center [372, 194] width 40 height 24
drag, startPoint x: 372, startPoint y: 193, endPoint x: 341, endPoint y: 193, distance: 30.3
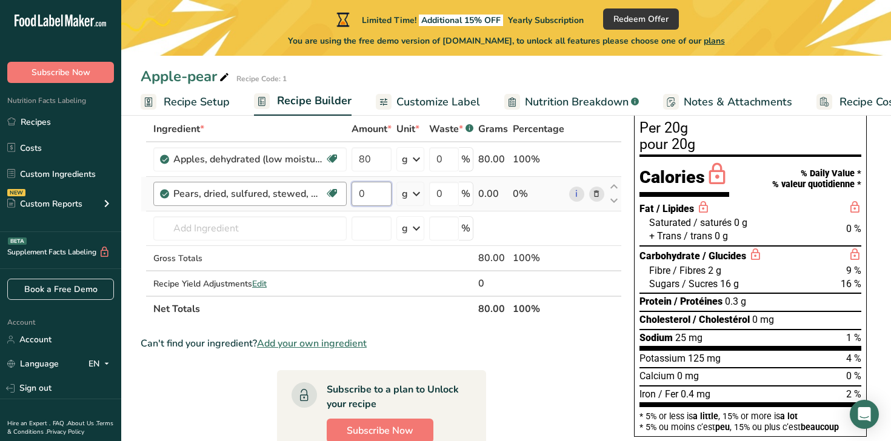
click at [341, 193] on tr "Pears, dried, sulfured, stewed, without added sugar Dairy free Gluten free Vega…" at bounding box center [381, 194] width 480 height 35
type input "20"
click at [424, 326] on section "Ingredient * Amount * Unit * Waste * .a-a{fill:#347362;}.b-a{fill:#fff;} Grams …" at bounding box center [382, 393] width 483 height 555
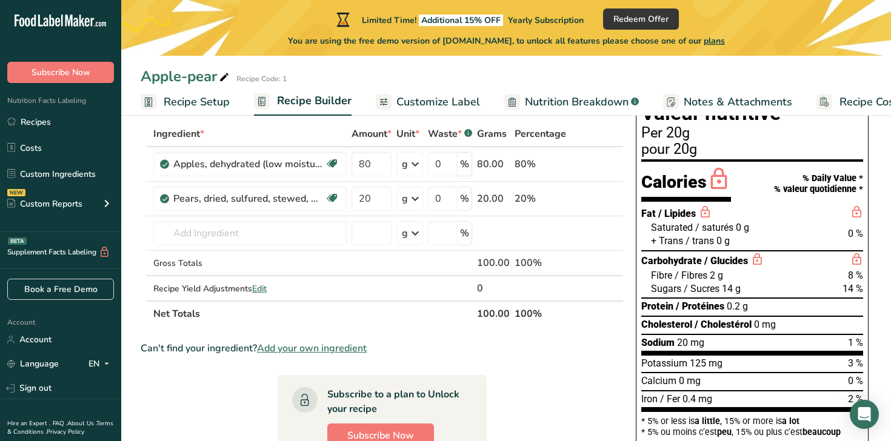
scroll to position [50, 0]
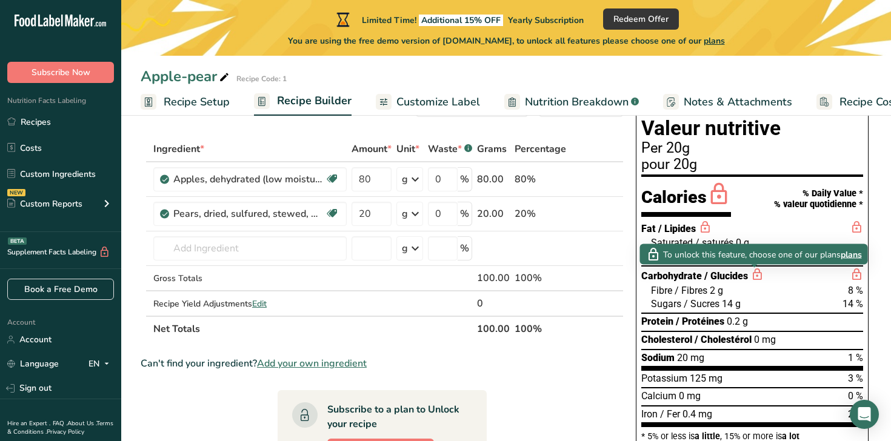
click at [752, 271] on icon at bounding box center [756, 274] width 13 height 15
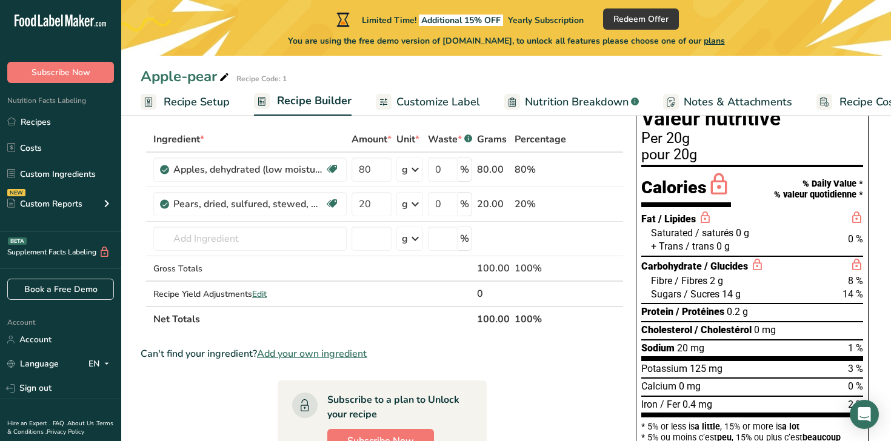
scroll to position [58, 0]
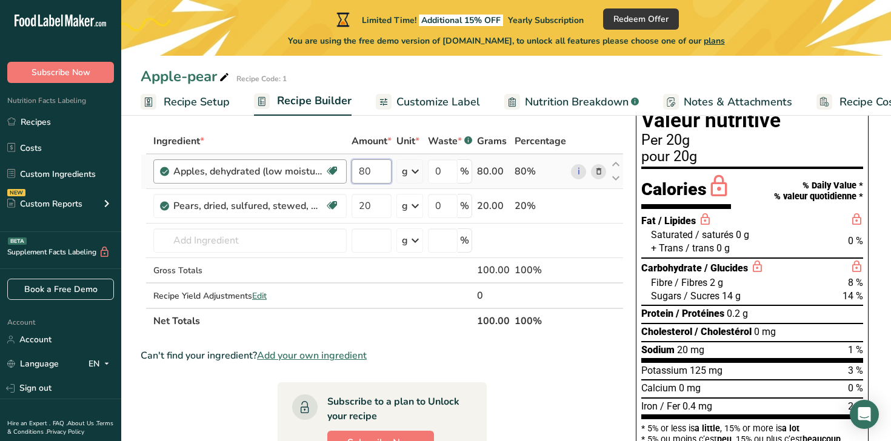
drag, startPoint x: 375, startPoint y: 170, endPoint x: 337, endPoint y: 169, distance: 38.2
click at [337, 169] on tr "Apples, dehydrated (low moisture), sulfured, uncooked Dairy free Gluten free Ve…" at bounding box center [382, 172] width 482 height 35
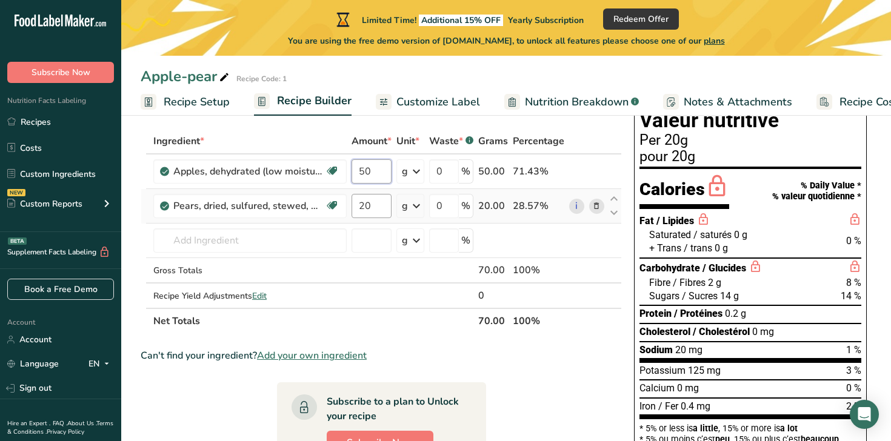
type input "50"
click at [371, 202] on div "Ingredient * Amount * Unit * Waste * .a-a{fill:#347362;}.b-a{fill:#fff;} Grams …" at bounding box center [381, 231] width 481 height 205
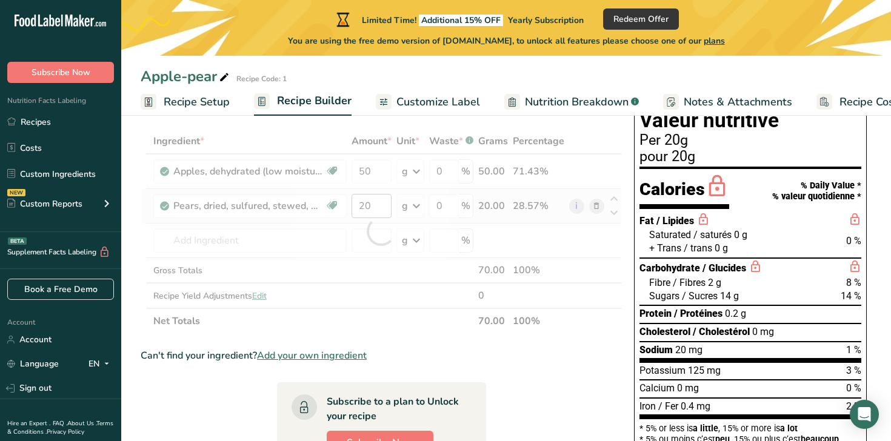
click at [371, 202] on div at bounding box center [381, 231] width 481 height 205
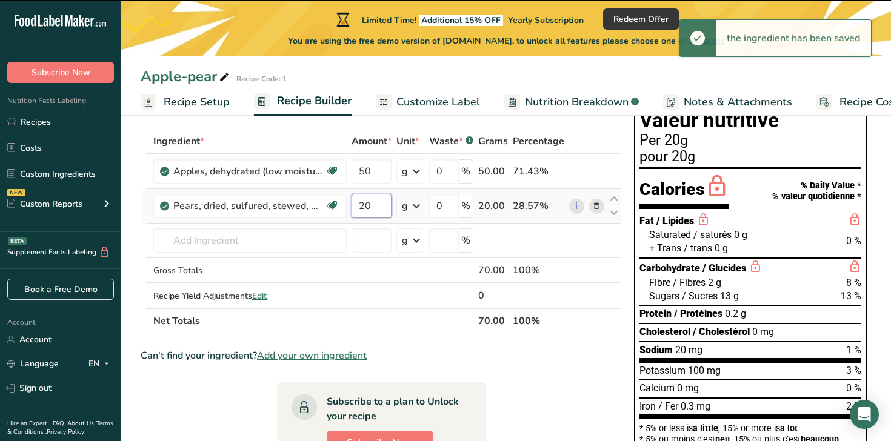
click at [370, 204] on input "20" at bounding box center [372, 206] width 40 height 24
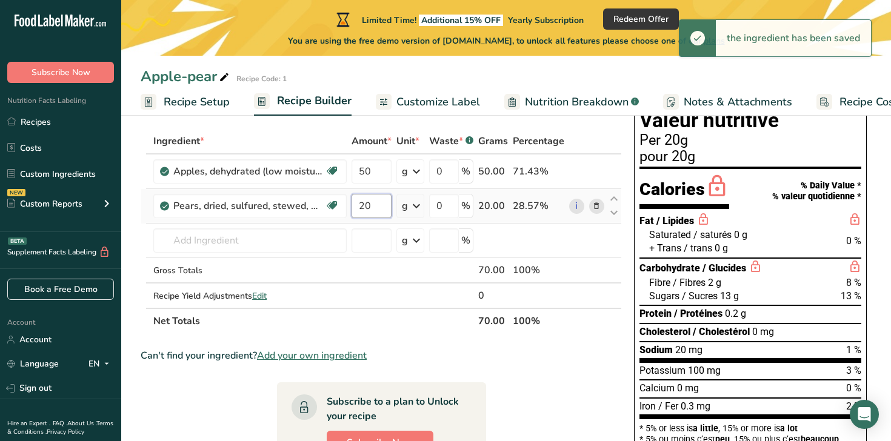
click at [370, 204] on input "20" at bounding box center [372, 206] width 40 height 24
drag, startPoint x: 372, startPoint y: 204, endPoint x: 301, endPoint y: 203, distance: 71.5
click at [302, 204] on tr "Pears, dried, sulfured, stewed, without added sugar Dairy free Gluten free Vega…" at bounding box center [381, 206] width 480 height 35
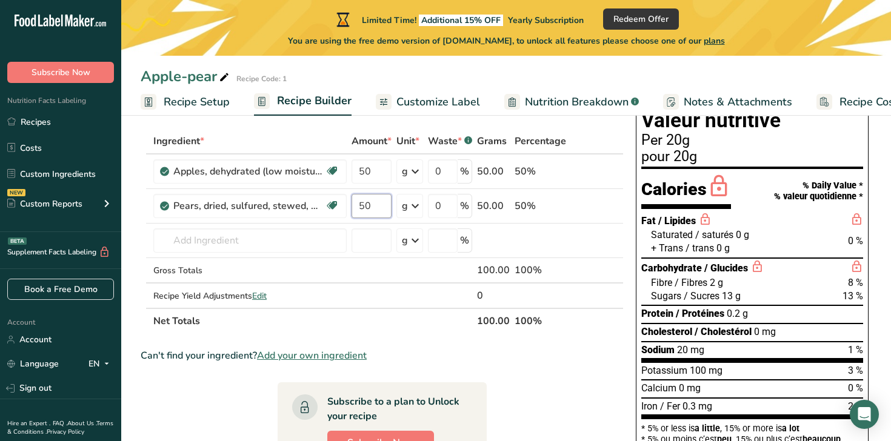
type input "50"
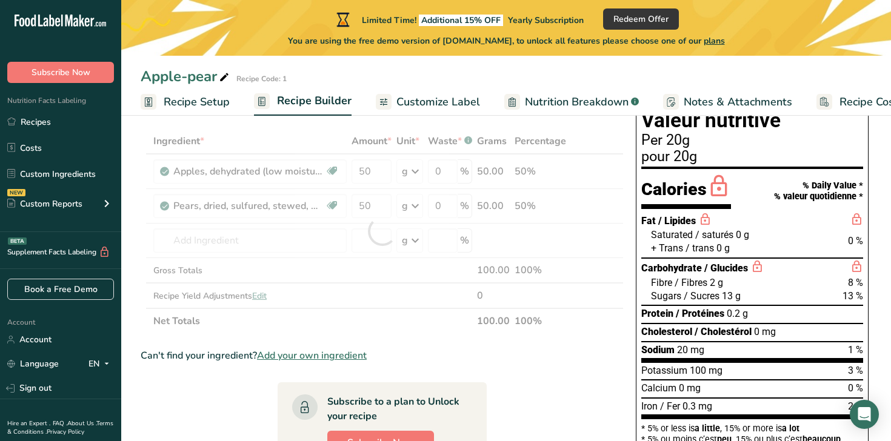
click at [402, 335] on section "Ingredient * Amount * Unit * Waste * .a-a{fill:#347362;}.b-a{fill:#fff;} Grams …" at bounding box center [382, 406] width 483 height 555
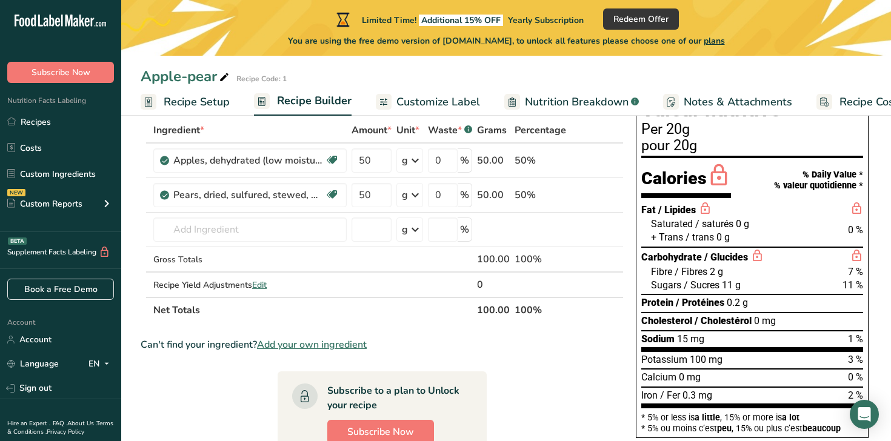
scroll to position [70, 0]
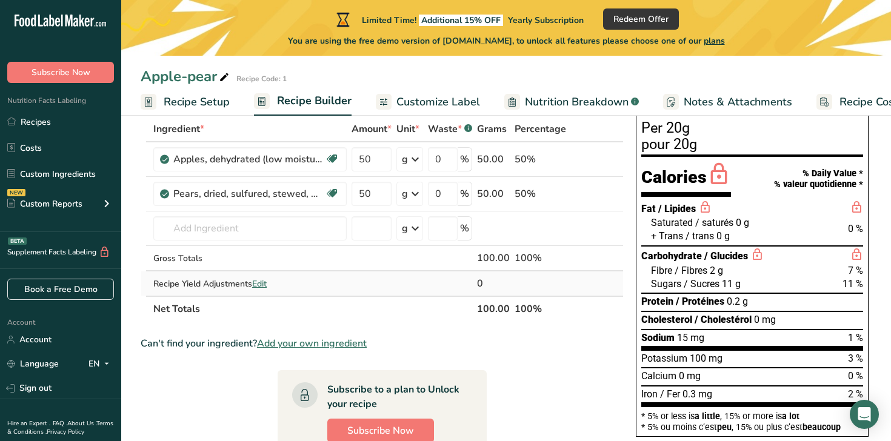
click at [261, 288] on span "Edit" at bounding box center [259, 284] width 15 height 12
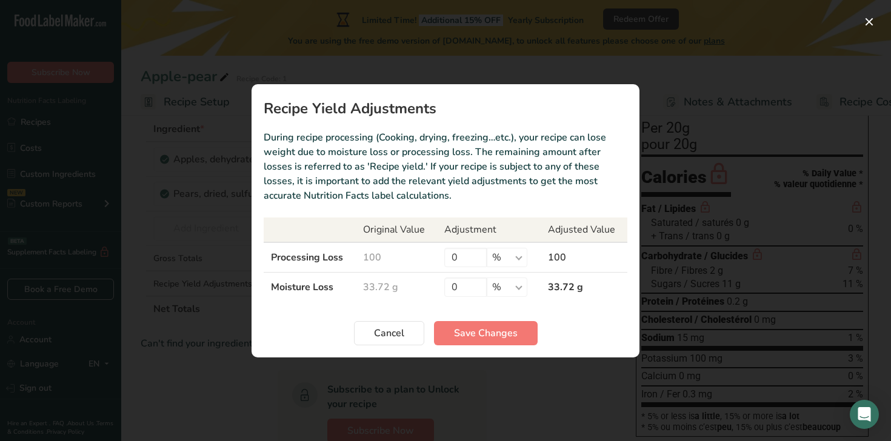
click at [370, 260] on td "100" at bounding box center [396, 257] width 81 height 30
drag, startPoint x: 465, startPoint y: 255, endPoint x: 424, endPoint y: 255, distance: 40.6
click at [425, 255] on tr "Processing Loss 100 0 % g kg mg mcg lb oz 100" at bounding box center [446, 257] width 364 height 30
type input "3"
type input "70"
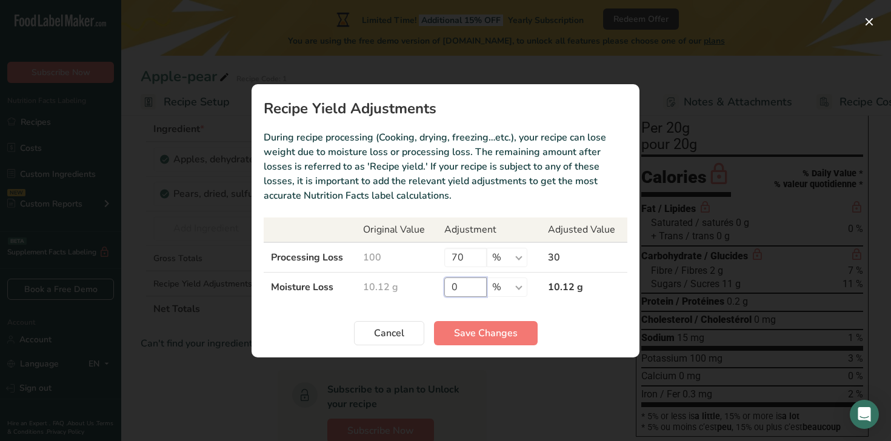
drag, startPoint x: 465, startPoint y: 279, endPoint x: 399, endPoint y: 283, distance: 66.2
click at [399, 283] on tr "Moisture Loss 10.12 g 0 % g kg mg mcg lb oz 10.12 g" at bounding box center [446, 287] width 364 height 30
type input "70"
click at [495, 339] on span "Save Changes" at bounding box center [486, 333] width 64 height 15
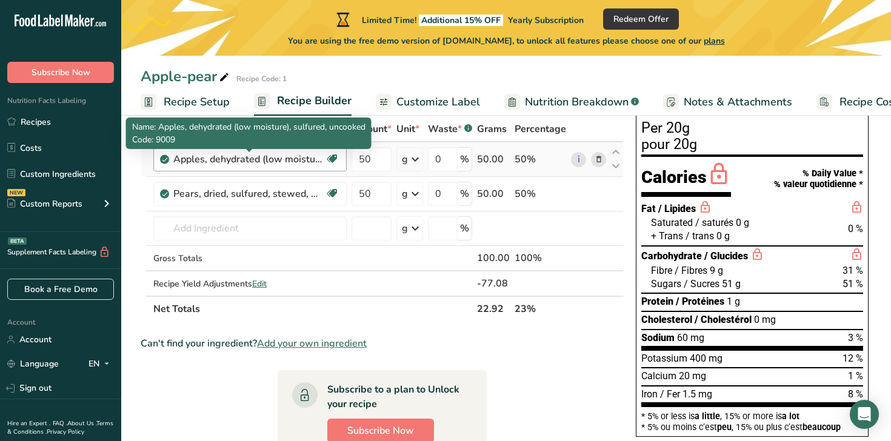
click at [290, 156] on div "Apples, dehydrated (low moisture), sulfured, uncooked" at bounding box center [249, 159] width 152 height 15
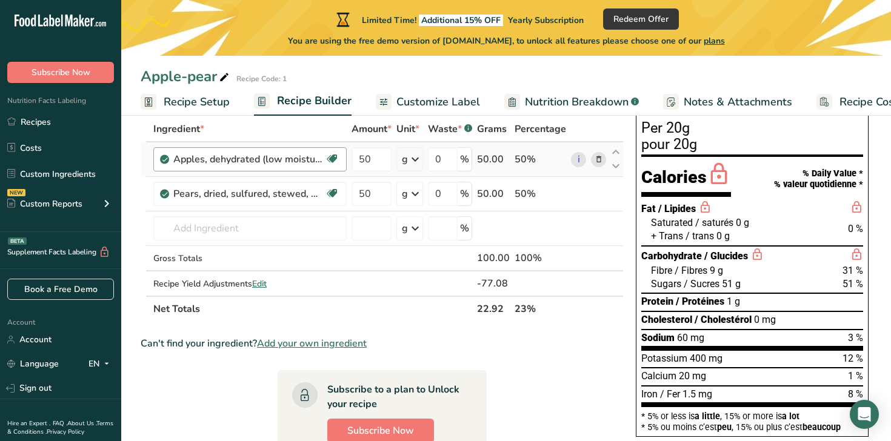
click at [292, 156] on div "Apples, dehydrated (low moisture), sulfured, uncooked" at bounding box center [249, 159] width 152 height 15
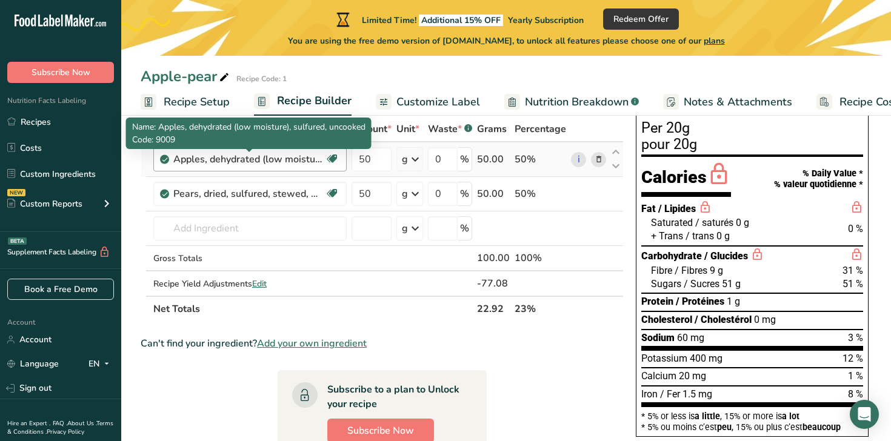
click at [292, 156] on div "Apples, dehydrated (low moisture), sulfured, uncooked" at bounding box center [249, 159] width 152 height 15
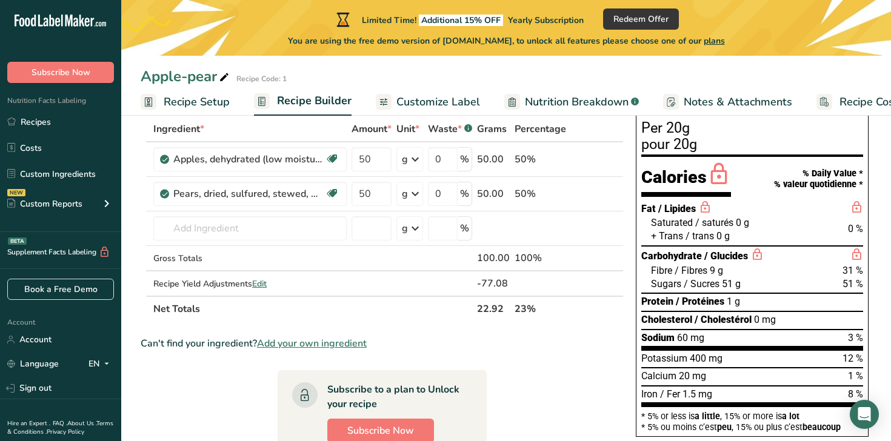
click at [299, 349] on span "Add your own ingredient" at bounding box center [312, 343] width 110 height 15
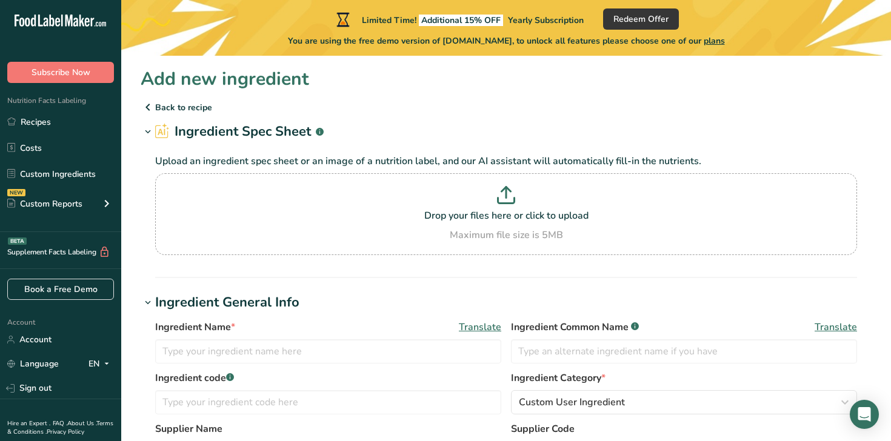
click at [162, 104] on p "Back to recipe" at bounding box center [506, 107] width 731 height 15
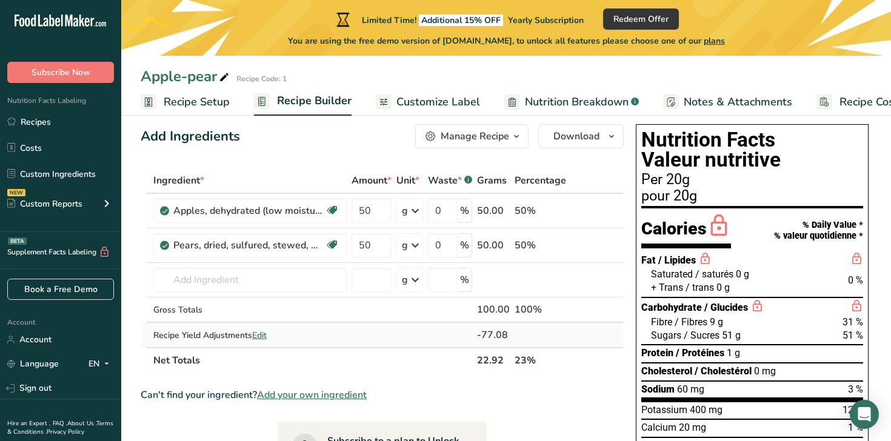
scroll to position [22, 0]
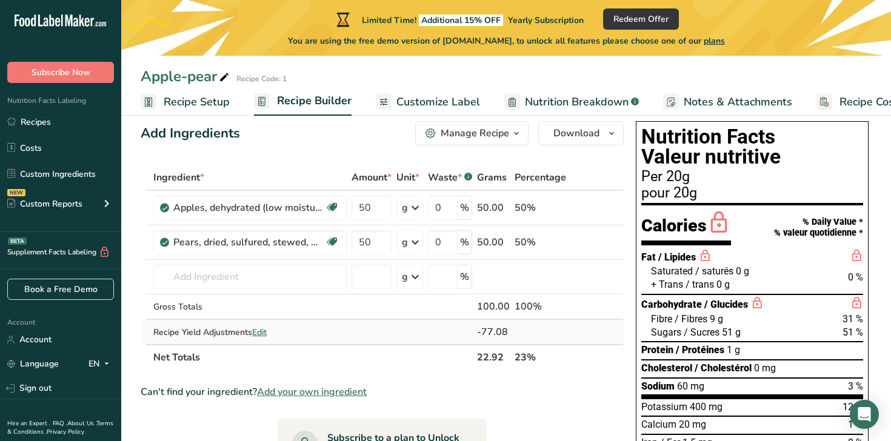
click at [267, 336] on span "Edit" at bounding box center [259, 333] width 15 height 12
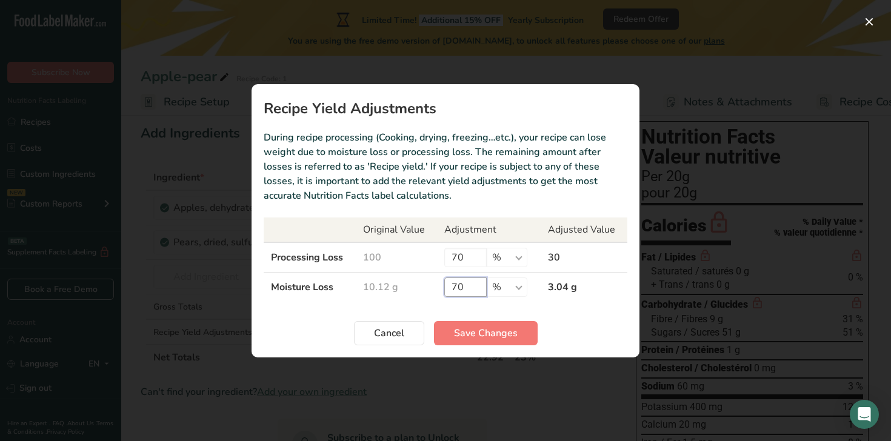
click at [469, 286] on input "70" at bounding box center [465, 287] width 42 height 19
click at [466, 259] on input "70" at bounding box center [465, 257] width 42 height 19
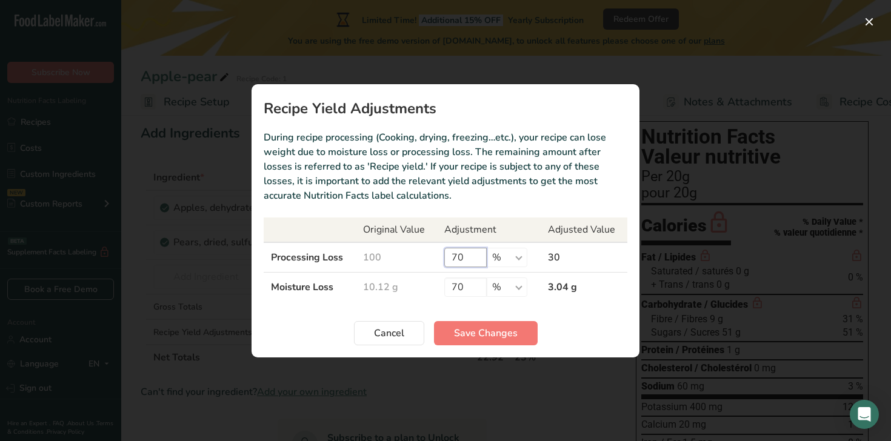
click at [466, 259] on input "70" at bounding box center [465, 257] width 42 height 19
type input "0"
click at [475, 288] on input "70" at bounding box center [465, 287] width 42 height 19
click at [455, 290] on input "70" at bounding box center [465, 287] width 42 height 19
click at [470, 287] on input "70" at bounding box center [465, 287] width 42 height 19
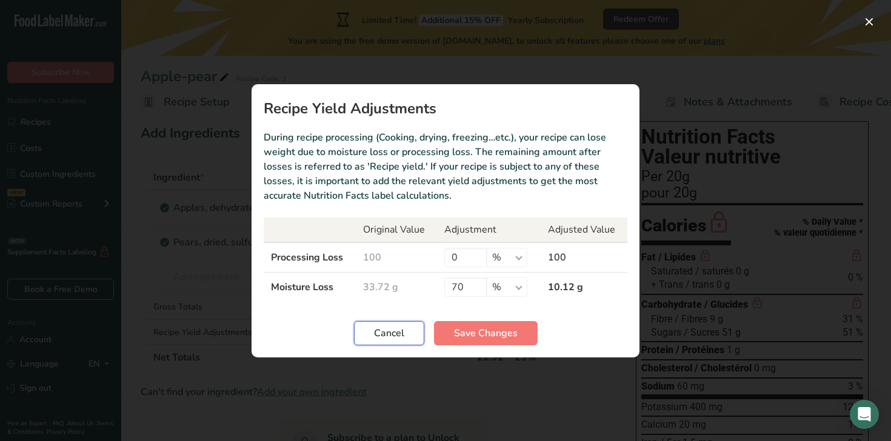
click at [399, 336] on span "Cancel" at bounding box center [389, 333] width 30 height 15
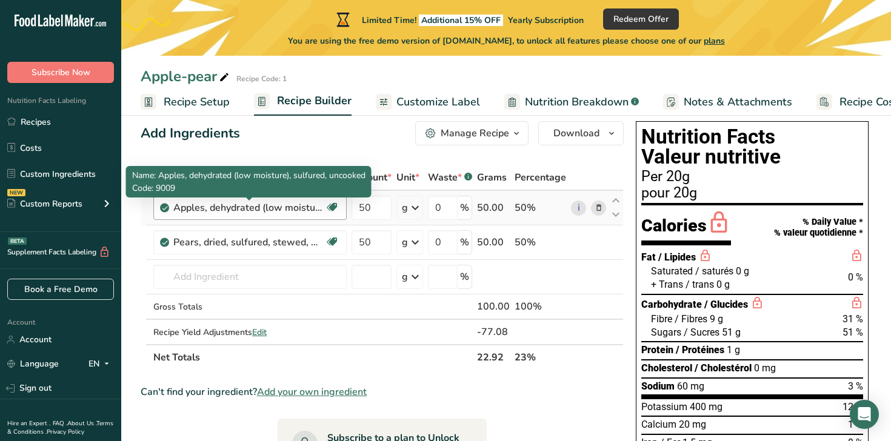
click at [286, 209] on div "Apples, dehydrated (low moisture), sulfured, uncooked" at bounding box center [249, 208] width 152 height 15
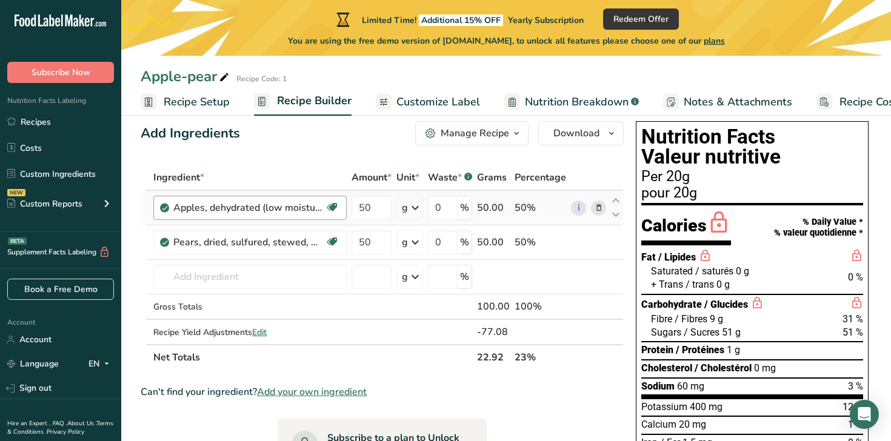
click at [268, 212] on div "Apples, dehydrated (low moisture), sulfured, uncooked" at bounding box center [249, 208] width 152 height 15
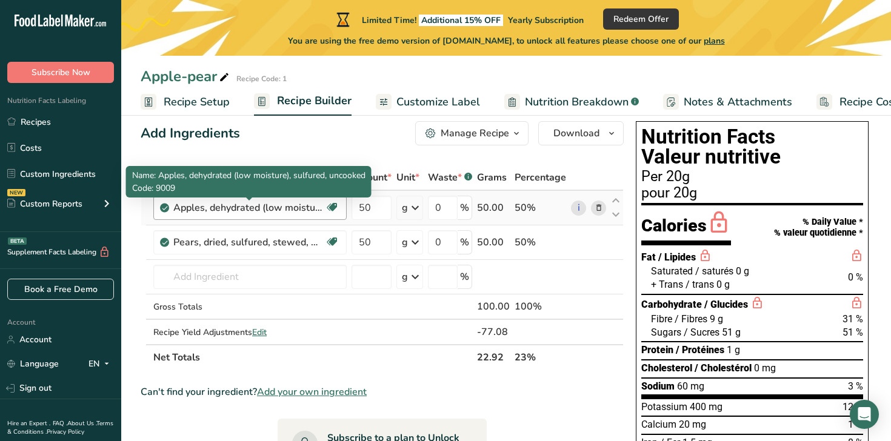
click at [268, 212] on div "Apples, dehydrated (low moisture), sulfured, uncooked" at bounding box center [249, 208] width 152 height 15
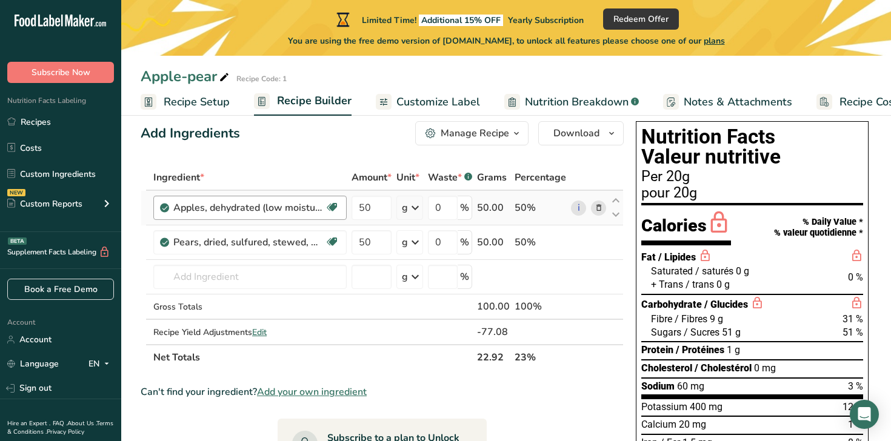
click at [294, 205] on div "Apples, dehydrated (low moisture), sulfured, uncooked" at bounding box center [249, 208] width 152 height 15
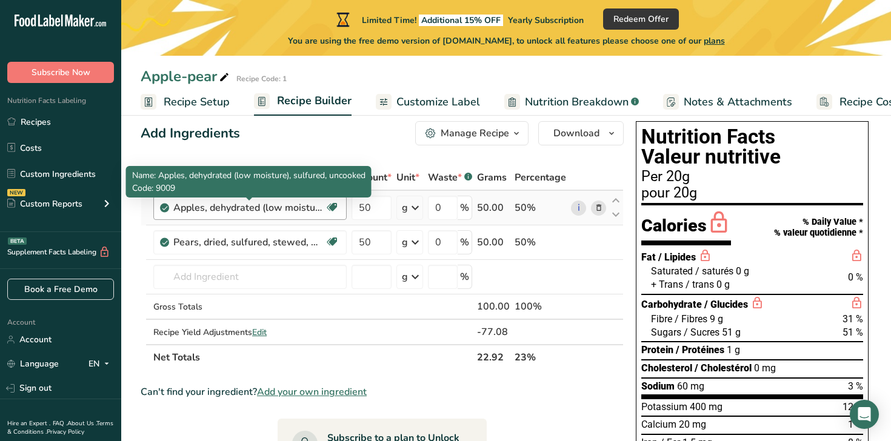
click at [295, 209] on div "Apples, dehydrated (low moisture), sulfured, uncooked" at bounding box center [249, 208] width 152 height 15
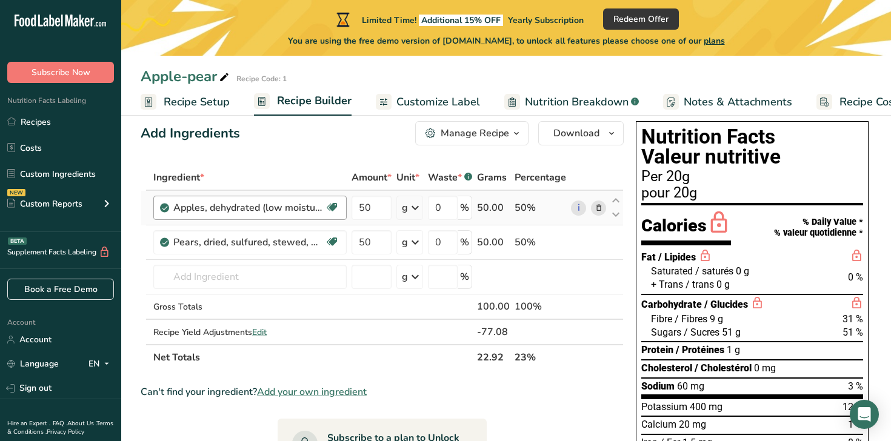
click at [295, 209] on div "Apples, dehydrated (low moisture), sulfured, uncooked" at bounding box center [249, 208] width 152 height 15
click at [603, 205] on span at bounding box center [599, 208] width 15 height 15
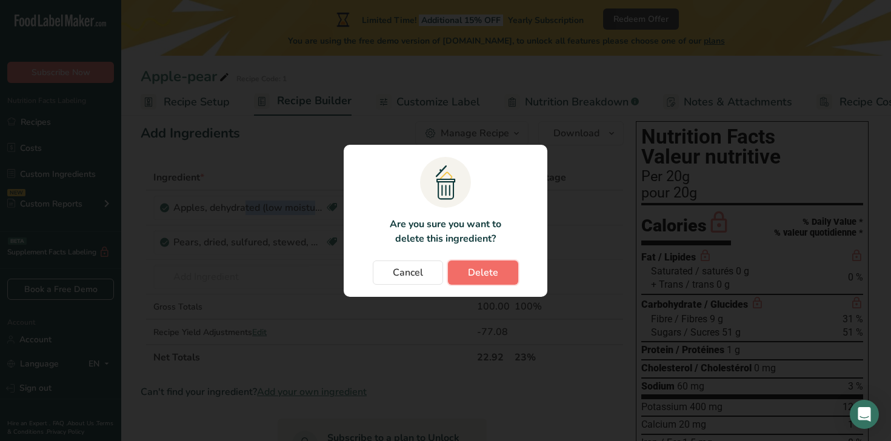
click at [507, 265] on button "Delete" at bounding box center [483, 273] width 70 height 24
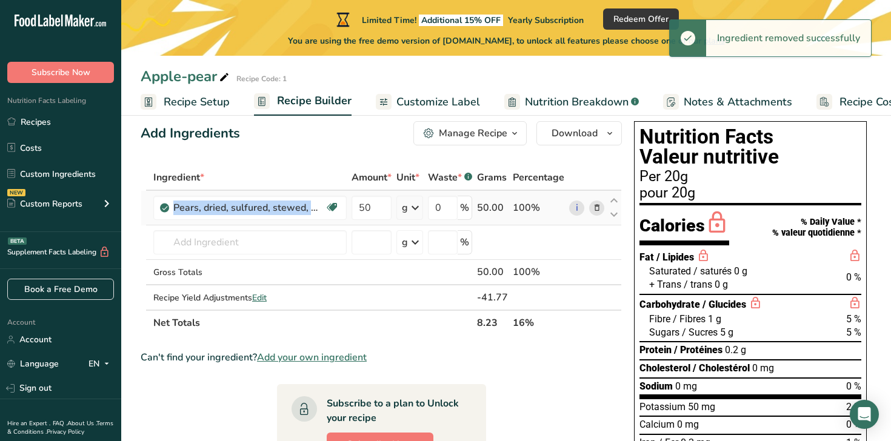
click at [596, 205] on icon at bounding box center [597, 208] width 8 height 13
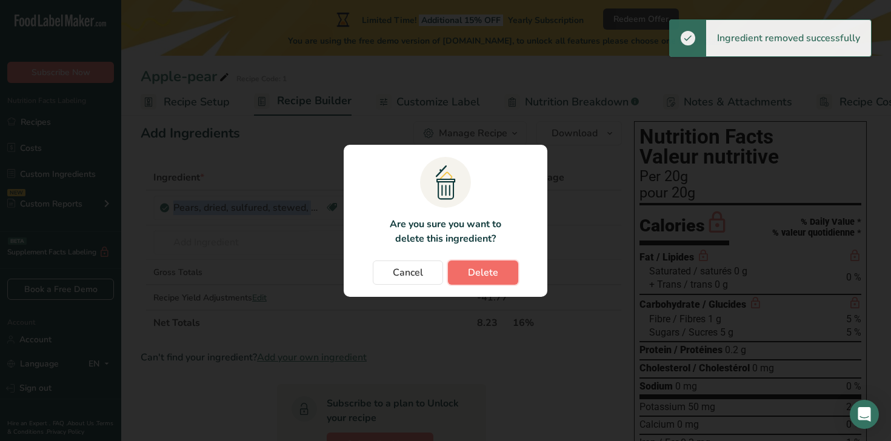
click at [499, 275] on button "Delete" at bounding box center [483, 273] width 70 height 24
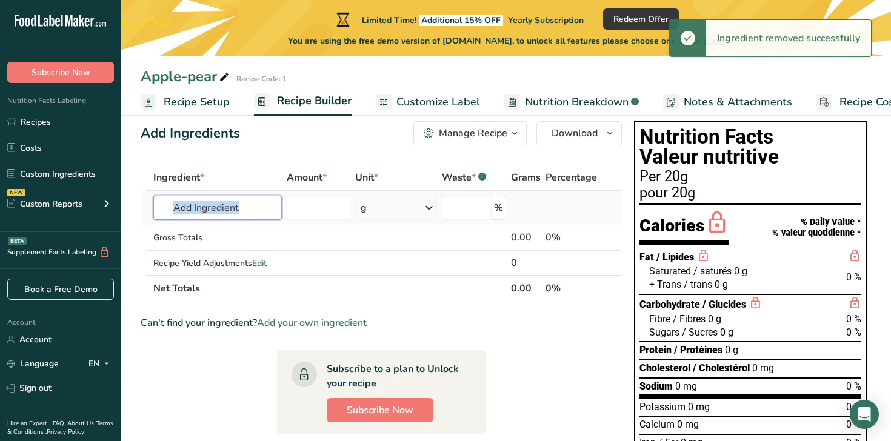
click at [239, 215] on input "text" at bounding box center [217, 208] width 129 height 24
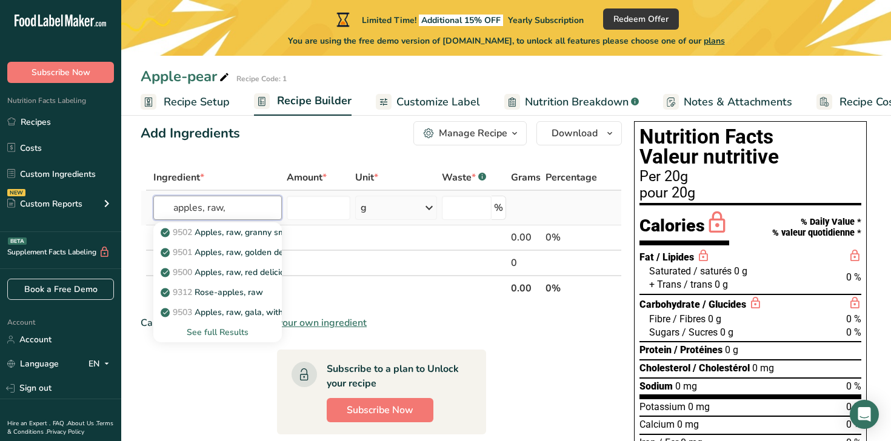
type input "apples, raw,"
click at [244, 330] on div "See full Results" at bounding box center [217, 332] width 109 height 13
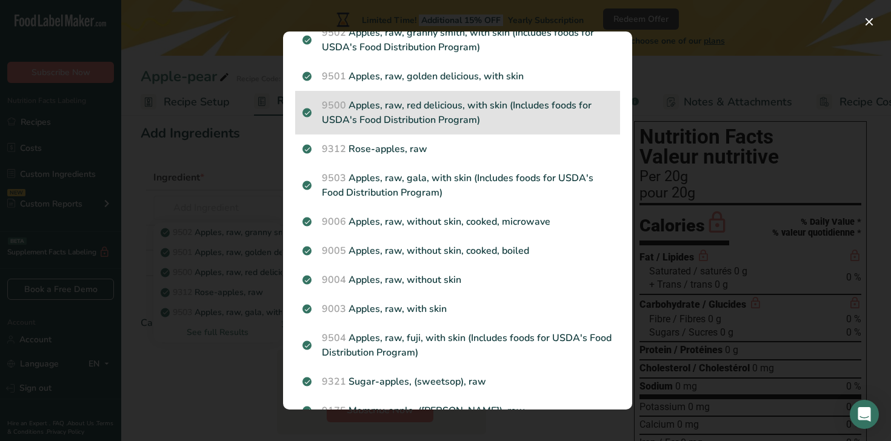
scroll to position [58, 0]
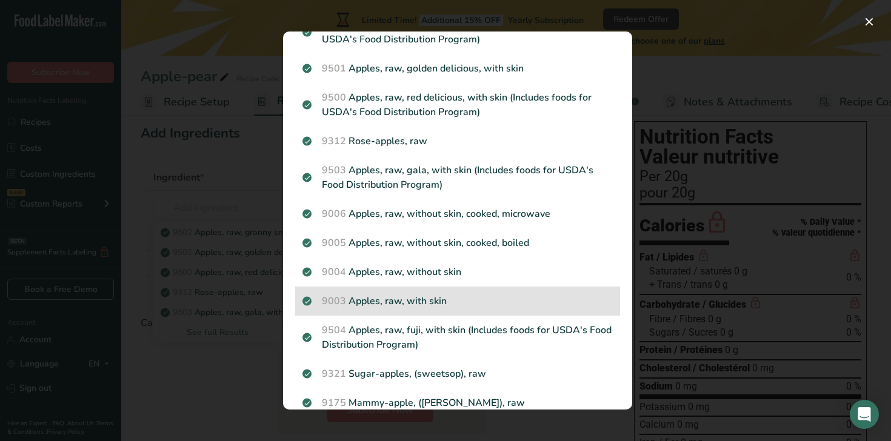
click at [447, 295] on p "9003 Apples, raw, with skin" at bounding box center [457, 301] width 310 height 15
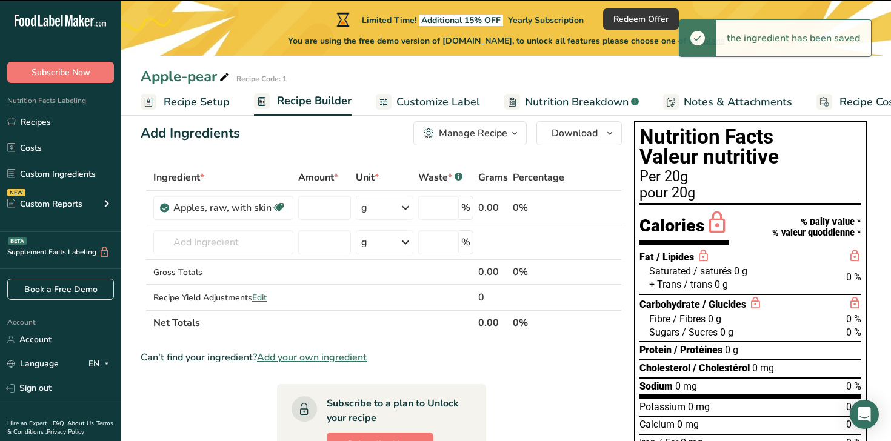
type input "0"
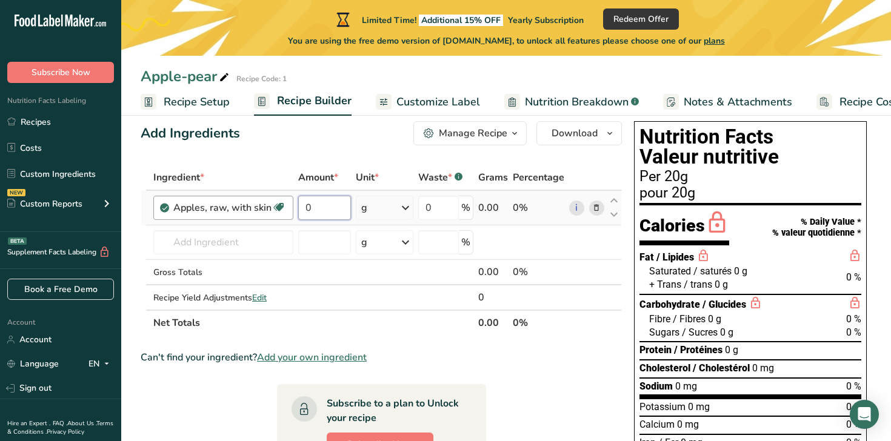
drag, startPoint x: 335, startPoint y: 204, endPoint x: 252, endPoint y: 204, distance: 83.0
click at [252, 204] on tr "Apples, raw, with skin [MEDICAL_DATA] Effect Dairy free Gluten free Vegan Veget…" at bounding box center [381, 208] width 480 height 35
type input "800"
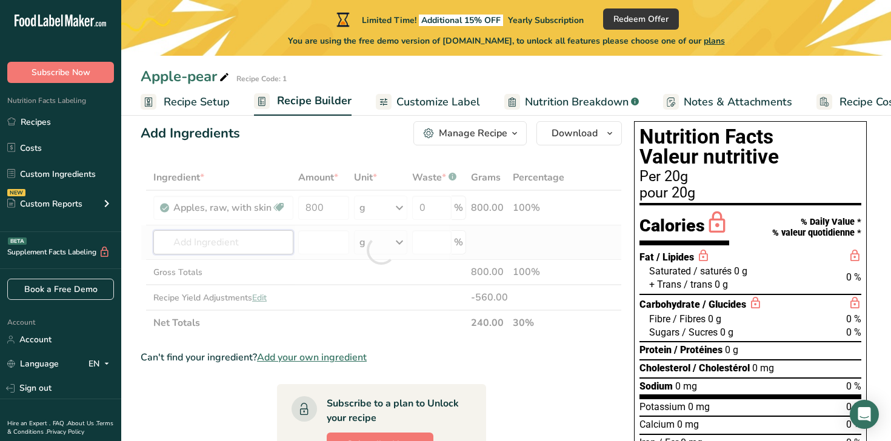
click at [250, 235] on div "Ingredient * Amount * Unit * Waste * .a-a{fill:#347362;}.b-a{fill:#fff;} Grams …" at bounding box center [381, 250] width 481 height 171
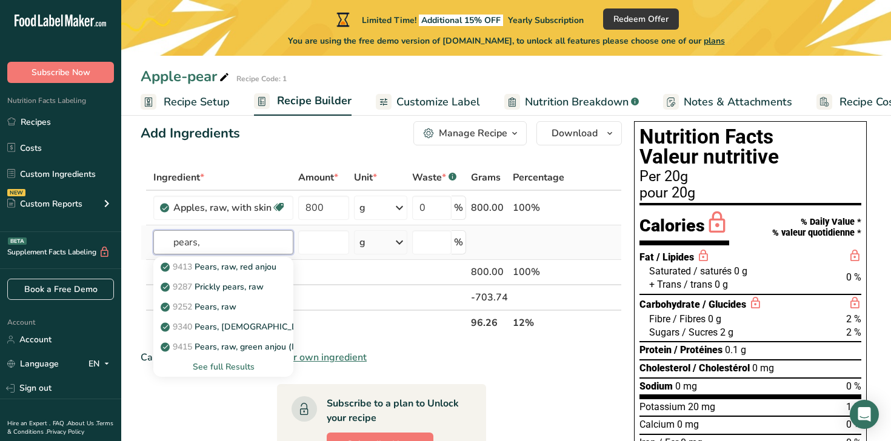
type input "pears,"
click at [263, 368] on div "See full Results" at bounding box center [223, 367] width 121 height 13
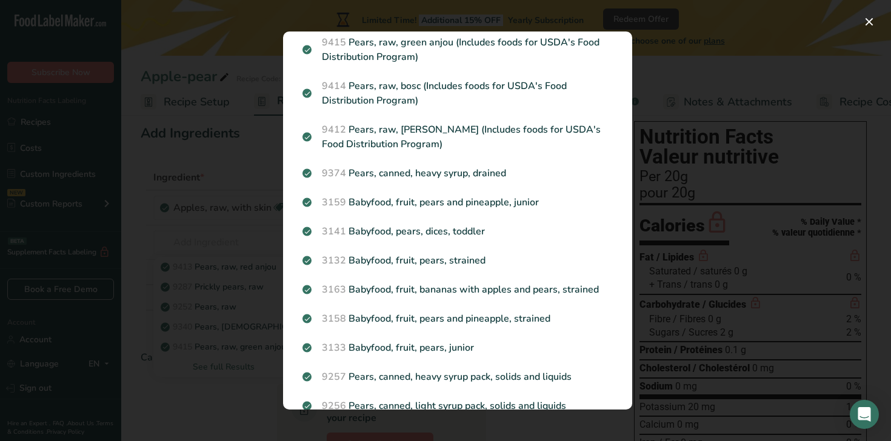
scroll to position [0, 0]
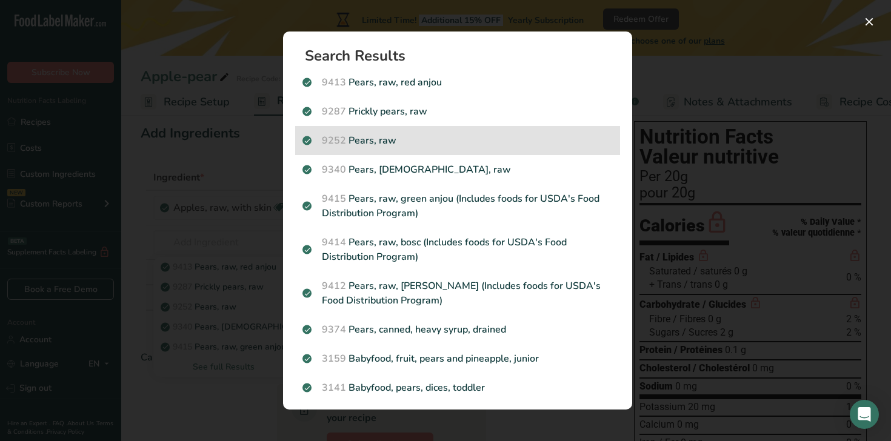
click at [406, 134] on p "9252 Pears, raw" at bounding box center [457, 140] width 310 height 15
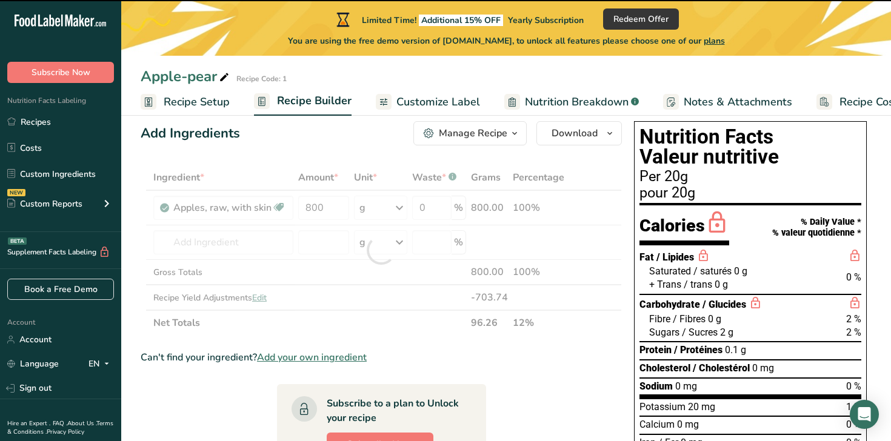
type input "0"
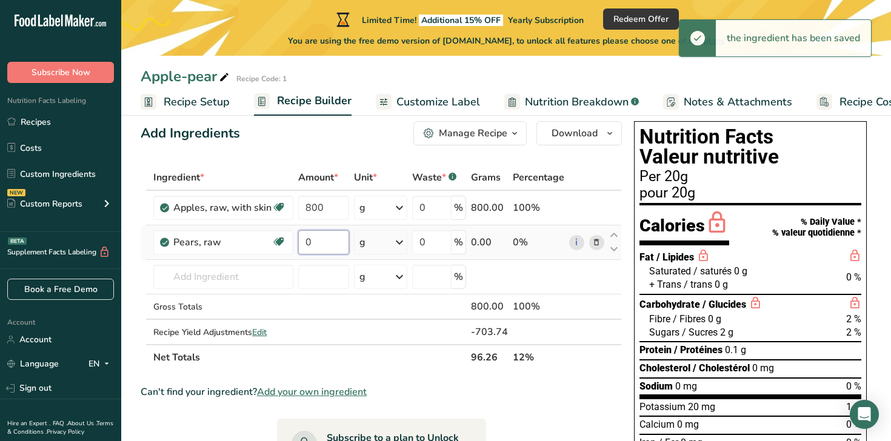
click at [340, 244] on input "0" at bounding box center [323, 242] width 51 height 24
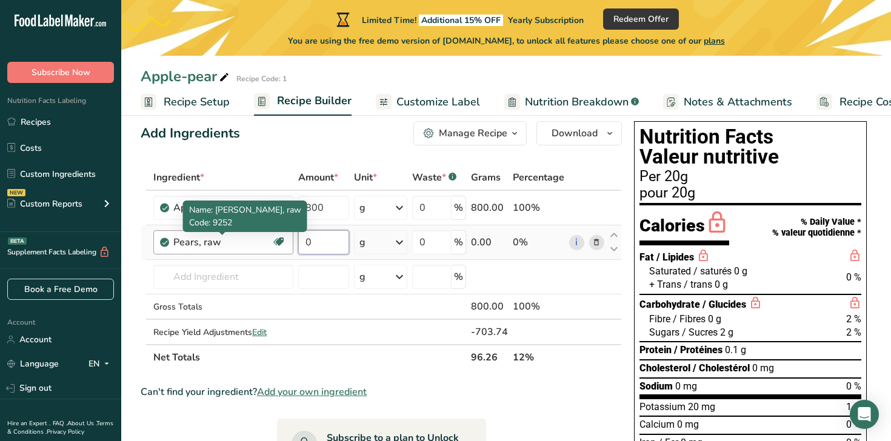
drag, startPoint x: 338, startPoint y: 241, endPoint x: 258, endPoint y: 241, distance: 80.0
click at [258, 241] on tr "Pears, raw Source of Antioxidants [MEDICAL_DATA] Effect Dairy free Gluten free …" at bounding box center [381, 242] width 480 height 35
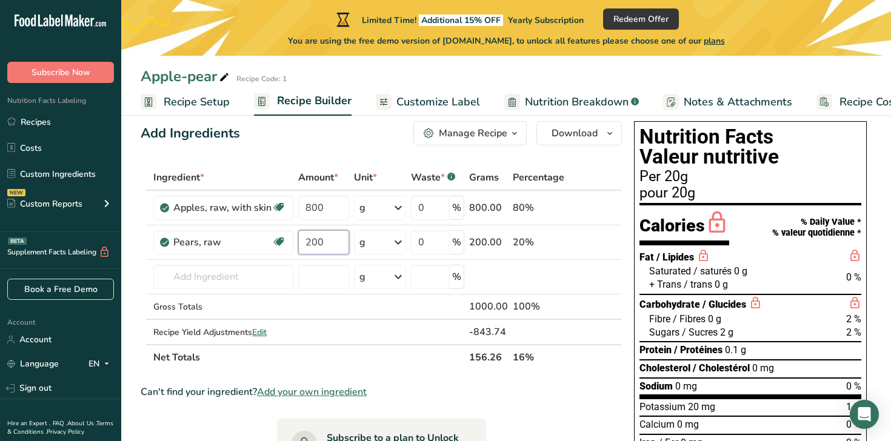
type input "200"
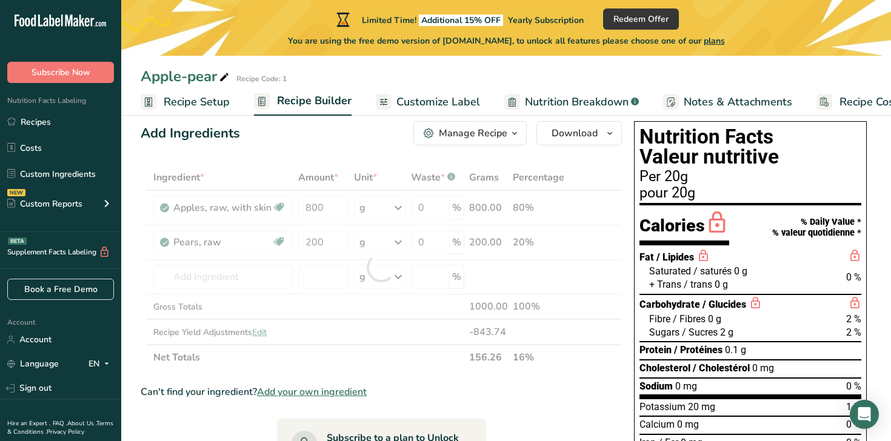
click at [375, 371] on section "Ingredient * Amount * Unit * Waste * .a-a{fill:#347362;}.b-a{fill:#fff;} Grams …" at bounding box center [381, 442] width 481 height 555
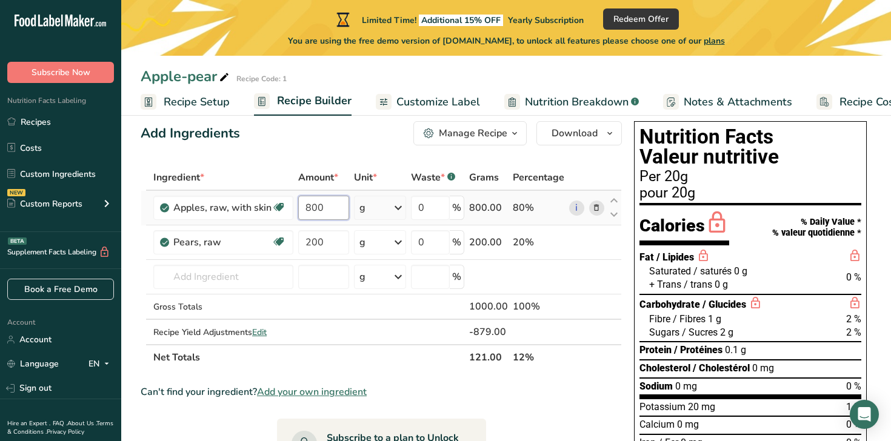
click at [332, 209] on input "800" at bounding box center [323, 208] width 51 height 24
type input "80"
click at [329, 246] on div "Ingredient * Amount * Unit * Waste * .a-a{fill:#347362;}.b-a{fill:#fff;} Grams …" at bounding box center [381, 267] width 481 height 205
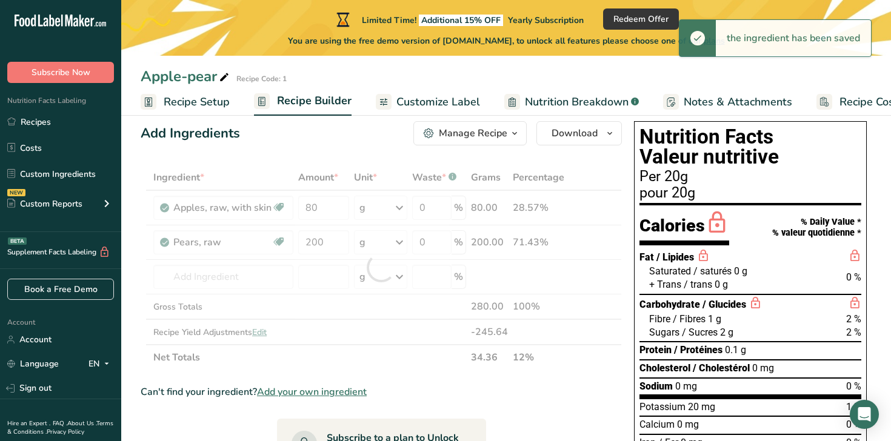
click at [473, 369] on div "Ingredient * Amount * Unit * Waste * .a-a{fill:#347362;}.b-a{fill:#fff;} Grams …" at bounding box center [381, 267] width 481 height 205
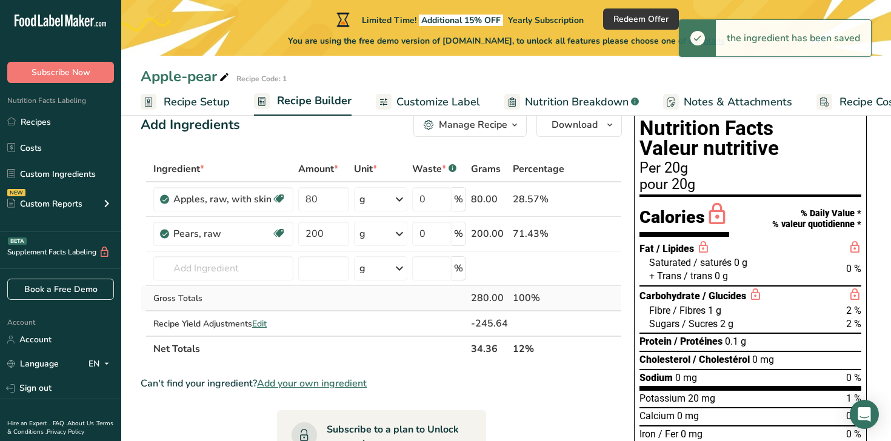
scroll to position [32, 0]
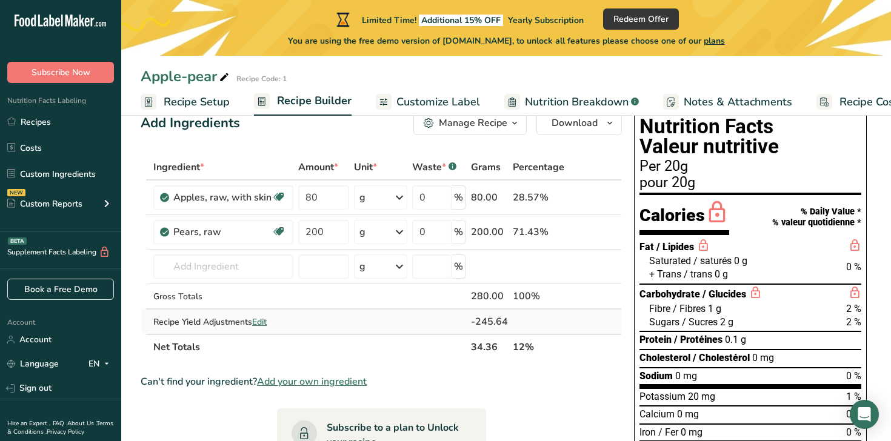
click at [262, 325] on span "Edit" at bounding box center [259, 322] width 15 height 12
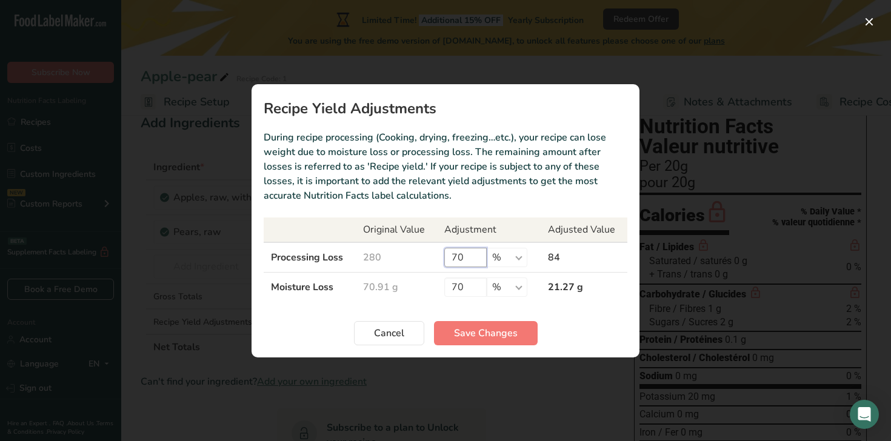
click at [472, 261] on input "70" at bounding box center [465, 257] width 42 height 19
click at [510, 333] on span "Save Changes" at bounding box center [486, 333] width 64 height 15
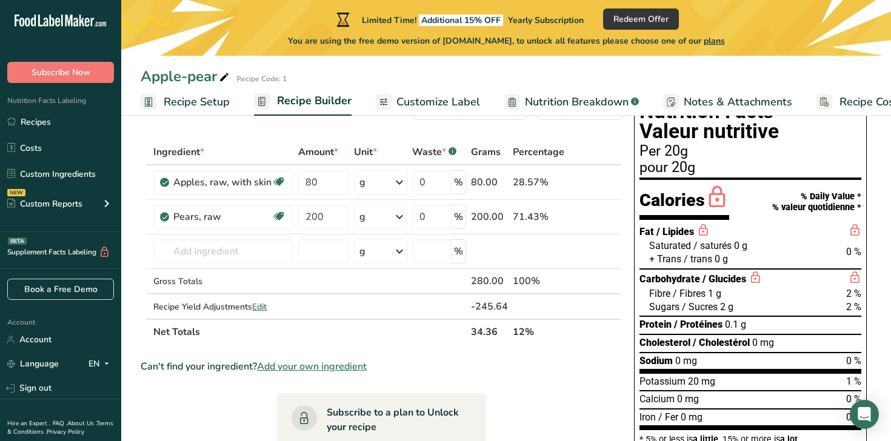
scroll to position [0, 0]
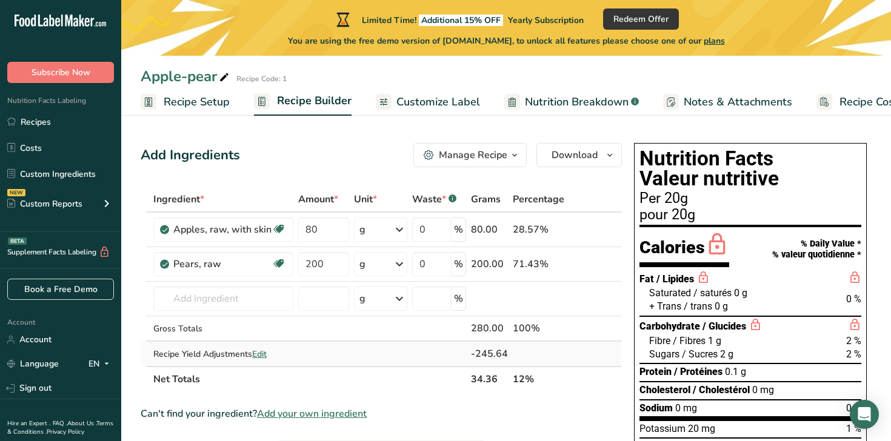
click at [259, 352] on span "Edit" at bounding box center [259, 355] width 15 height 12
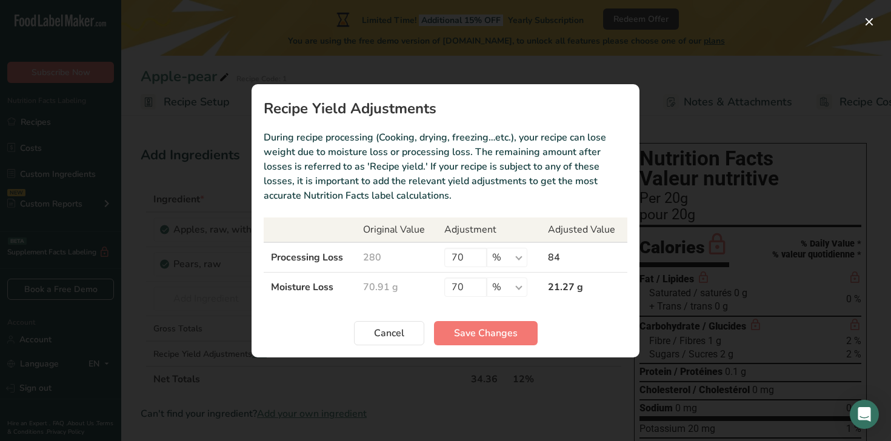
click at [335, 263] on td "Processing Loss" at bounding box center [310, 257] width 92 height 30
click at [359, 198] on p "During recipe processing (Cooking, drying, freezing…etc.), your recipe can lose…" at bounding box center [446, 166] width 364 height 73
click at [479, 257] on input "70" at bounding box center [465, 257] width 42 height 19
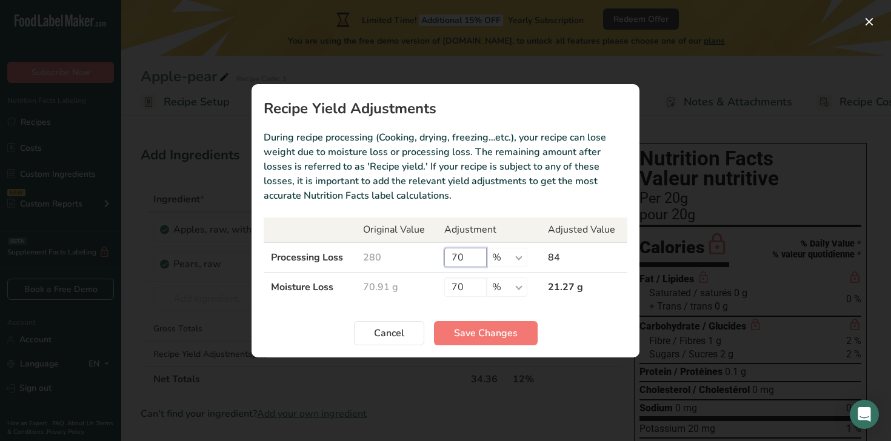
drag, startPoint x: 481, startPoint y: 256, endPoint x: 373, endPoint y: 256, distance: 107.3
click at [373, 256] on tr "Processing Loss 280 70 % g kg mg mcg lb oz 84" at bounding box center [446, 257] width 364 height 30
click at [466, 261] on input "70" at bounding box center [465, 257] width 42 height 19
click at [372, 341] on button "Cancel" at bounding box center [389, 333] width 70 height 24
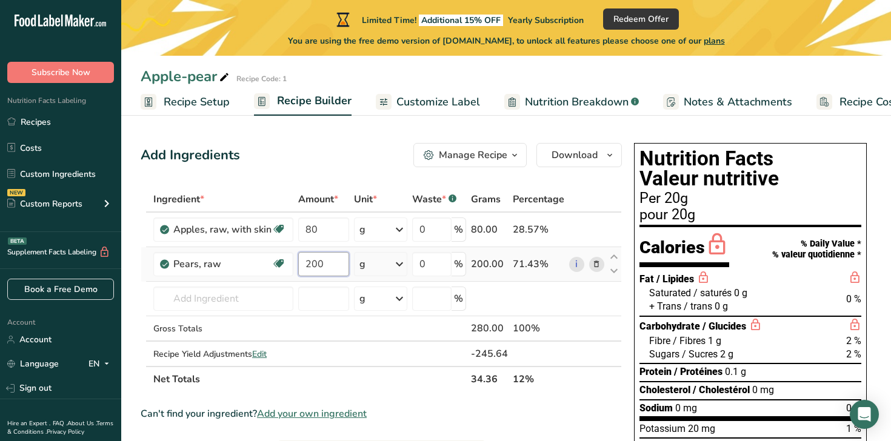
click at [328, 259] on input "200" at bounding box center [323, 264] width 51 height 24
type input "20"
click at [265, 357] on div "Ingredient * Amount * Unit * Waste * .a-a{fill:#347362;}.b-a{fill:#fff;} Grams …" at bounding box center [381, 289] width 481 height 205
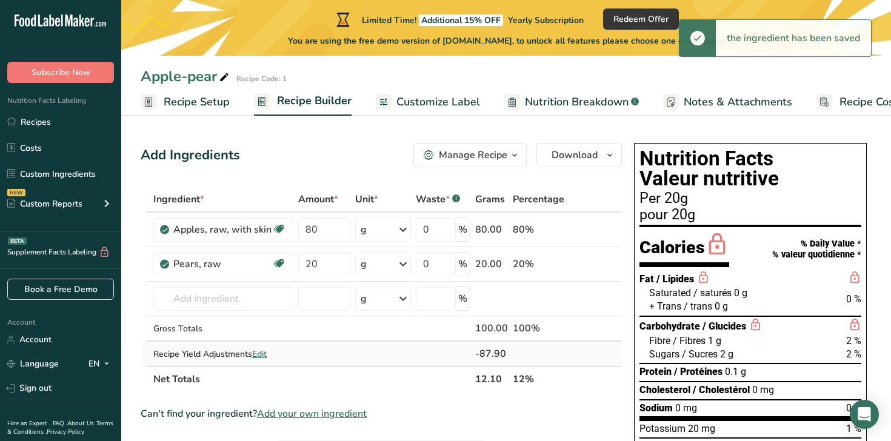
click at [258, 354] on span "Edit" at bounding box center [259, 355] width 15 height 12
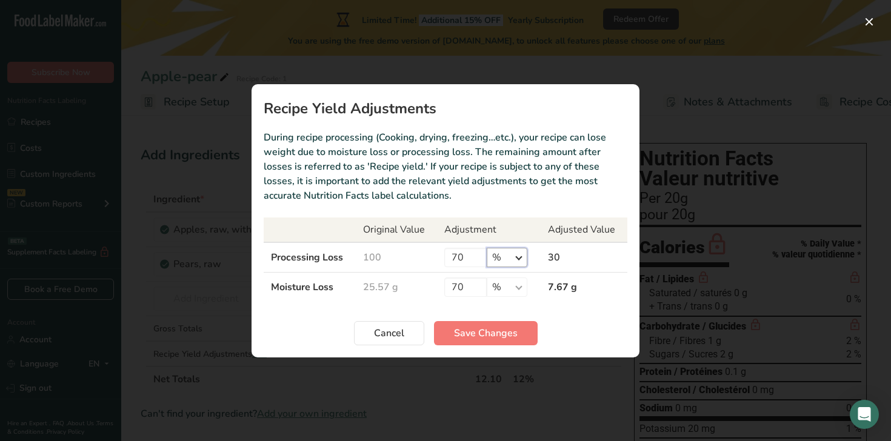
click at [522, 258] on select "% g kg mg mcg lb oz" at bounding box center [507, 257] width 41 height 19
click at [487, 248] on select "% g kg mg mcg lb oz" at bounding box center [507, 257] width 41 height 19
drag, startPoint x: 475, startPoint y: 253, endPoint x: 429, endPoint y: 252, distance: 45.5
click at [429, 252] on tr "Processing Loss 100 70 % g kg mg mcg lb oz 30" at bounding box center [446, 257] width 364 height 30
type input "0"
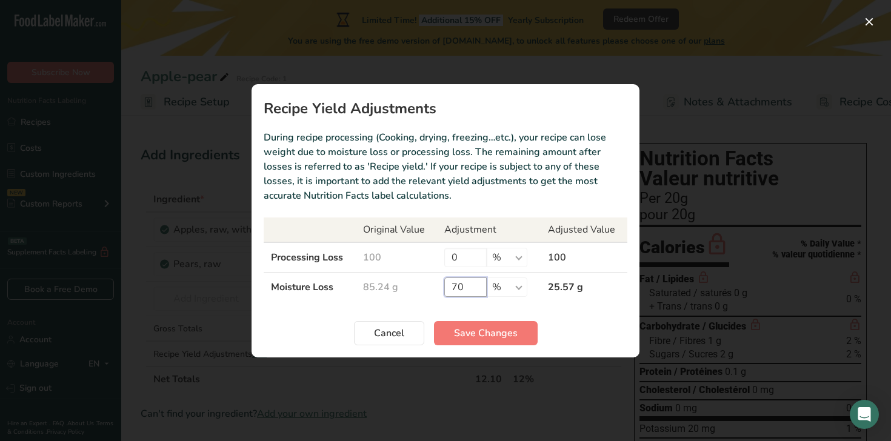
click at [463, 285] on input "70" at bounding box center [465, 287] width 42 height 19
drag, startPoint x: 470, startPoint y: 288, endPoint x: 454, endPoint y: 288, distance: 16.4
click at [454, 288] on input "70" at bounding box center [465, 287] width 42 height 19
click at [422, 306] on section "Recipe Yield Adjustments During recipe processing (Cooking, drying, freezing…et…" at bounding box center [446, 220] width 388 height 273
click at [452, 299] on td "70 % g kg mg mcg lb oz" at bounding box center [489, 287] width 104 height 30
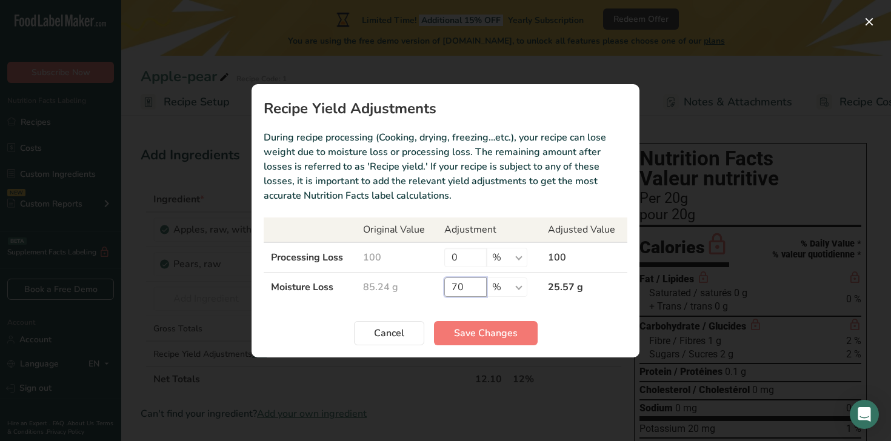
click at [467, 291] on input "70" at bounding box center [465, 287] width 42 height 19
drag, startPoint x: 479, startPoint y: 288, endPoint x: 417, endPoint y: 287, distance: 61.8
click at [417, 287] on tr "Moisture Loss 85.24 g 70 % g kg mg mcg lb oz 25.57 g" at bounding box center [446, 287] width 364 height 30
click at [458, 339] on span "Save Changes" at bounding box center [486, 333] width 64 height 15
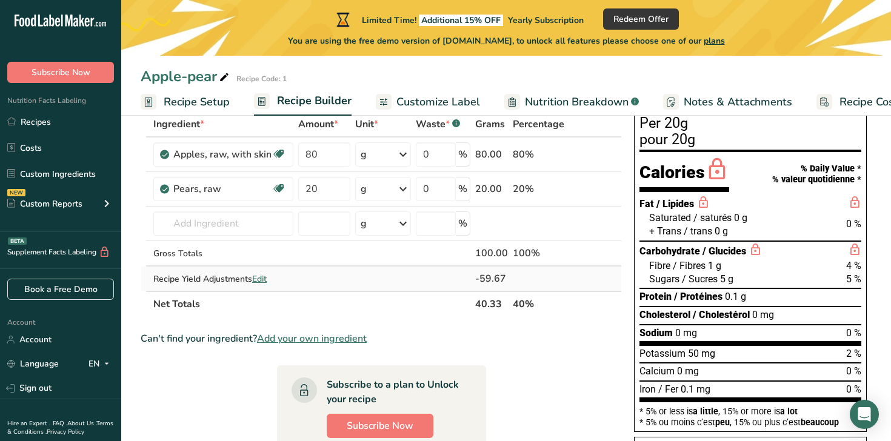
scroll to position [76, 0]
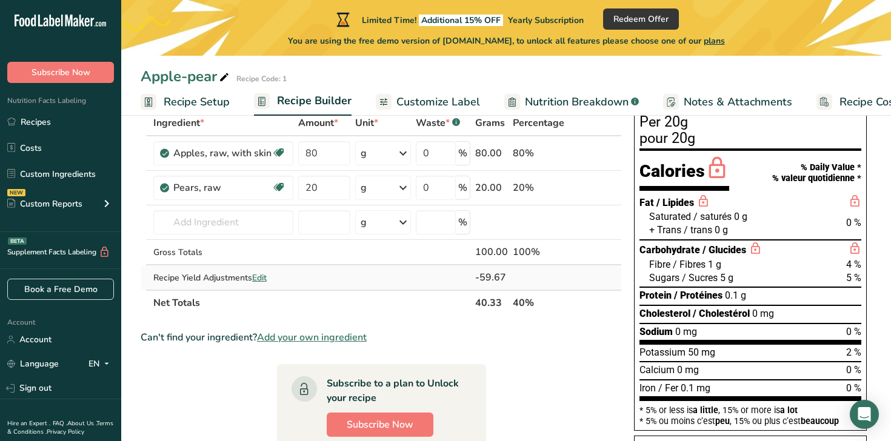
click at [265, 280] on span "Edit" at bounding box center [259, 278] width 15 height 12
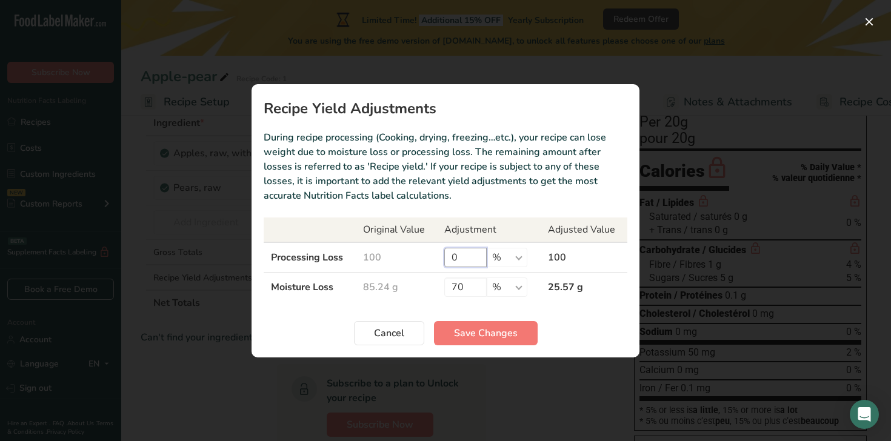
click at [464, 248] on input "0" at bounding box center [465, 257] width 42 height 19
drag, startPoint x: 483, startPoint y: 256, endPoint x: 407, endPoint y: 255, distance: 76.4
click at [408, 256] on tr "Processing Loss 100 0 % g kg mg mcg lb oz 100" at bounding box center [446, 257] width 364 height 30
click at [390, 332] on span "Cancel" at bounding box center [389, 333] width 30 height 15
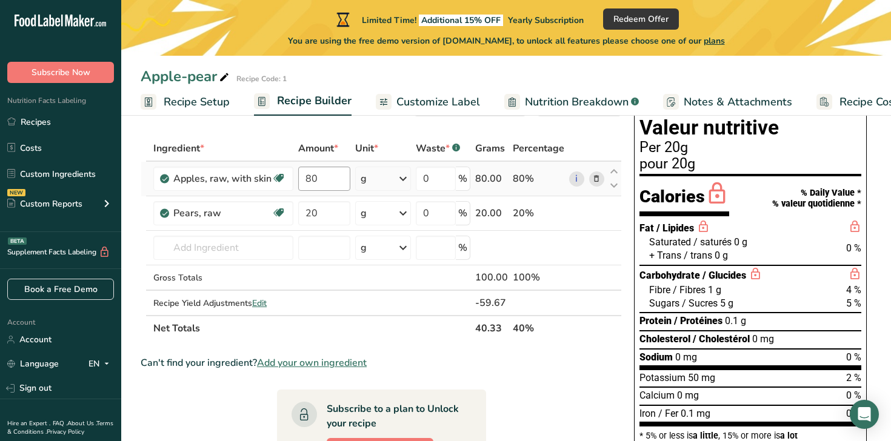
scroll to position [40, 0]
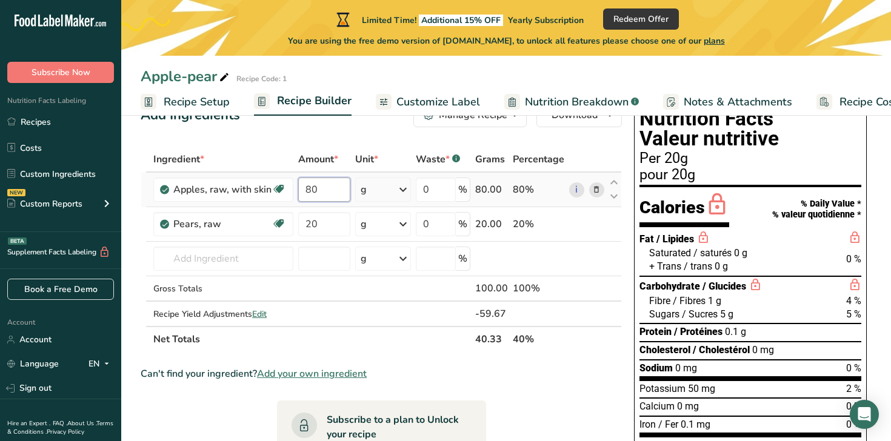
click at [328, 181] on input "80" at bounding box center [324, 190] width 52 height 24
click at [329, 184] on input "80" at bounding box center [324, 190] width 52 height 24
type input "800"
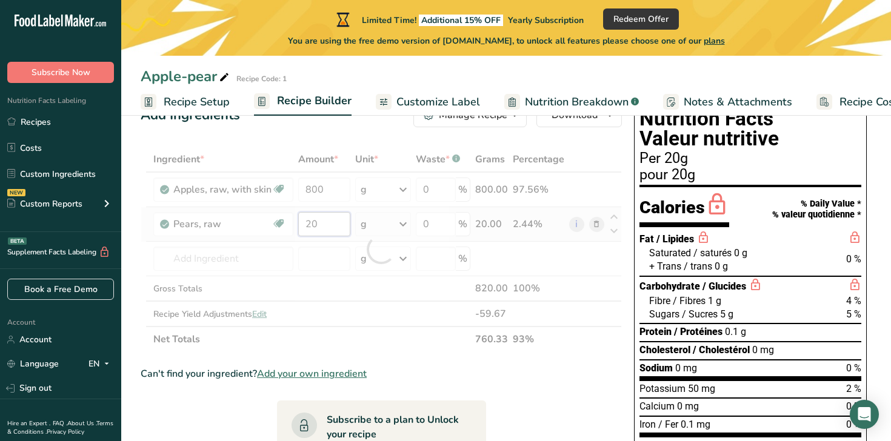
click at [339, 217] on div "Ingredient * Amount * Unit * Waste * .a-a{fill:#347362;}.b-a{fill:#fff;} Grams …" at bounding box center [381, 249] width 481 height 205
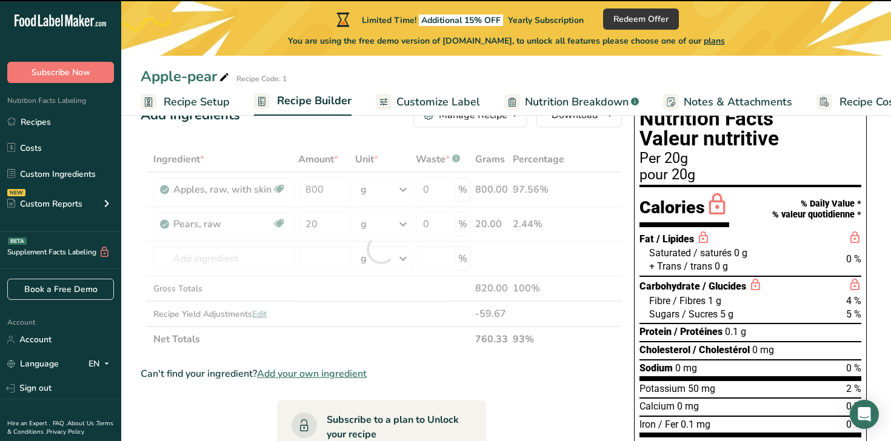
click at [336, 222] on div at bounding box center [381, 249] width 481 height 205
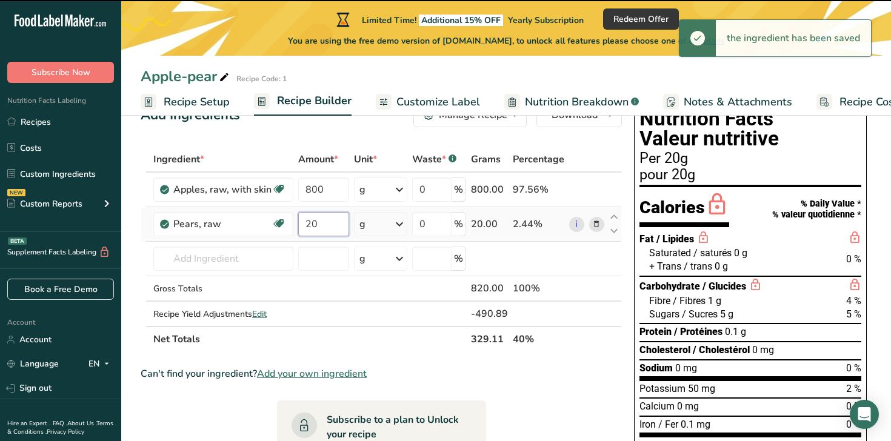
click at [322, 222] on input "20" at bounding box center [323, 224] width 51 height 24
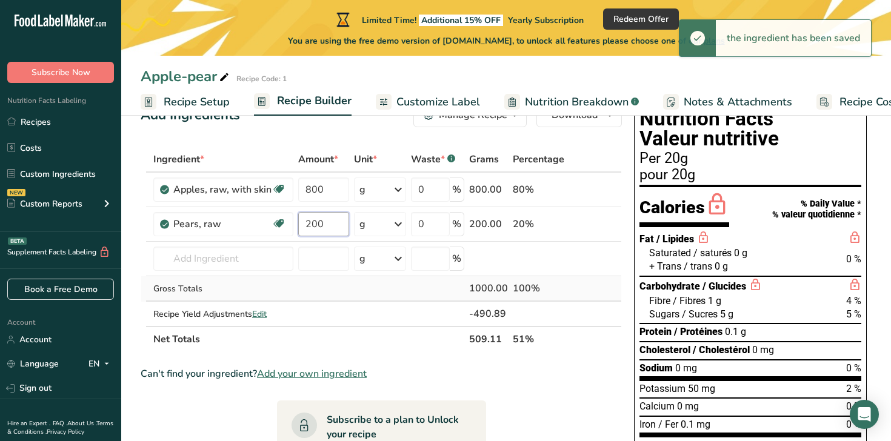
type input "200"
click at [336, 298] on div "Ingredient * Amount * Unit * Waste * .a-a{fill:#347362;}.b-a{fill:#fff;} Grams …" at bounding box center [381, 249] width 481 height 205
click at [264, 309] on span "Edit" at bounding box center [259, 315] width 15 height 12
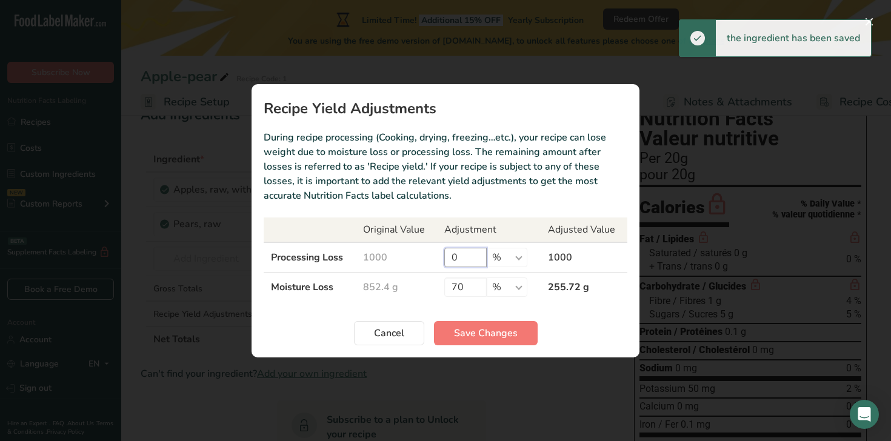
click at [478, 255] on input "0" at bounding box center [465, 257] width 42 height 19
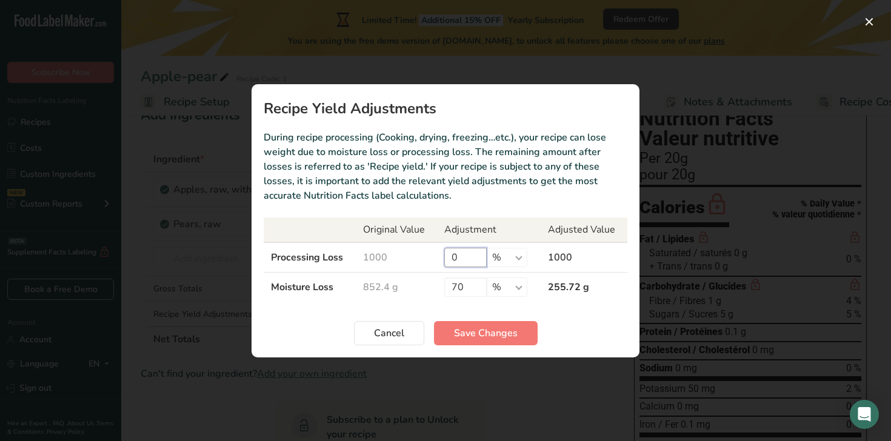
drag, startPoint x: 479, startPoint y: 255, endPoint x: 365, endPoint y: 255, distance: 114.6
click at [365, 255] on tr "Processing Loss 1000 0 % g kg mg mcg lb oz 1000" at bounding box center [446, 257] width 364 height 30
type input "8"
type input "6"
type input "70"
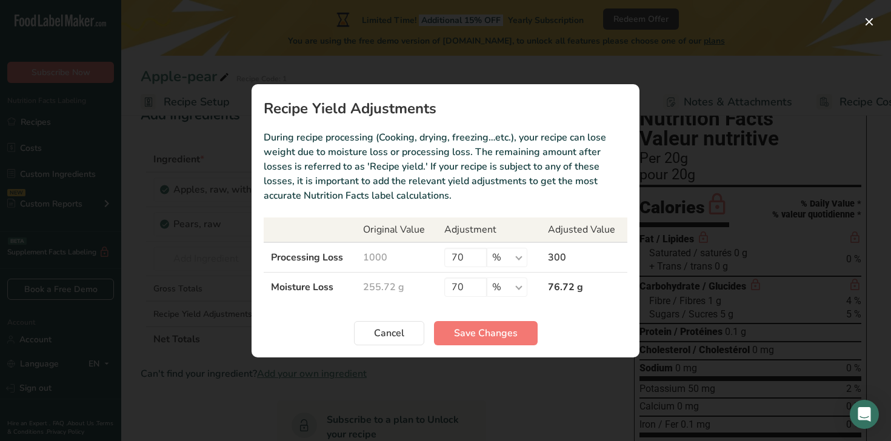
click at [605, 338] on div "Cancel Save Changes" at bounding box center [446, 333] width 364 height 24
click at [553, 312] on section "Recipe Yield Adjustments During recipe processing (Cooking, drying, freezing…et…" at bounding box center [446, 220] width 388 height 273
click at [462, 338] on span "Save Changes" at bounding box center [486, 333] width 64 height 15
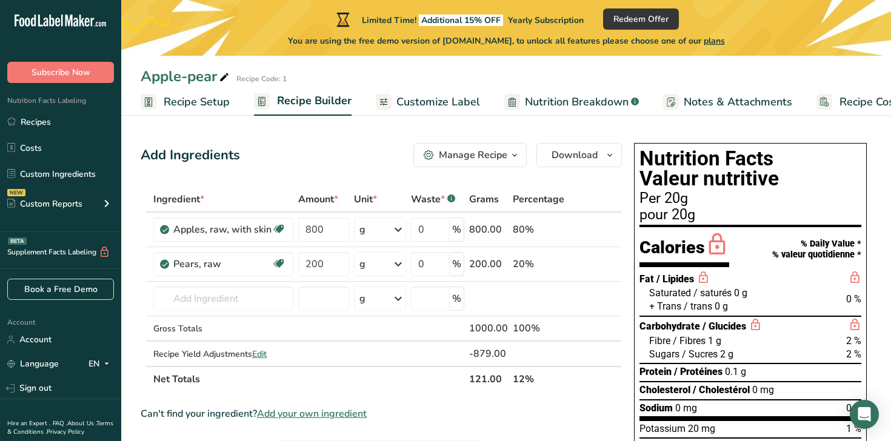
scroll to position [244, 0]
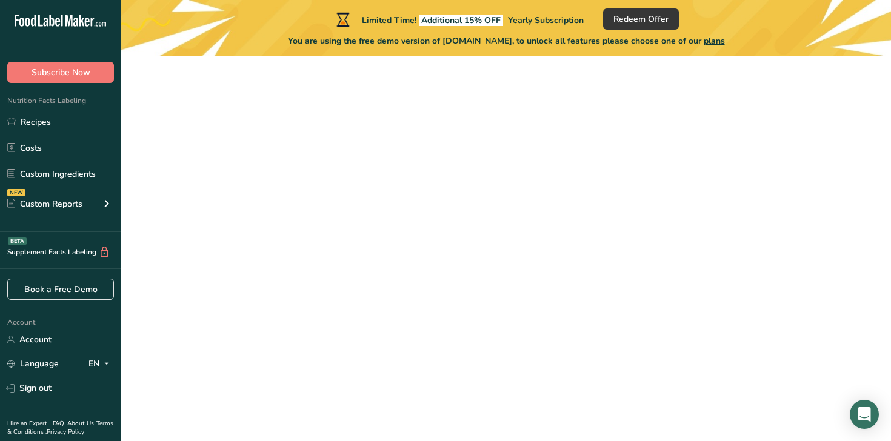
scroll to position [135, 0]
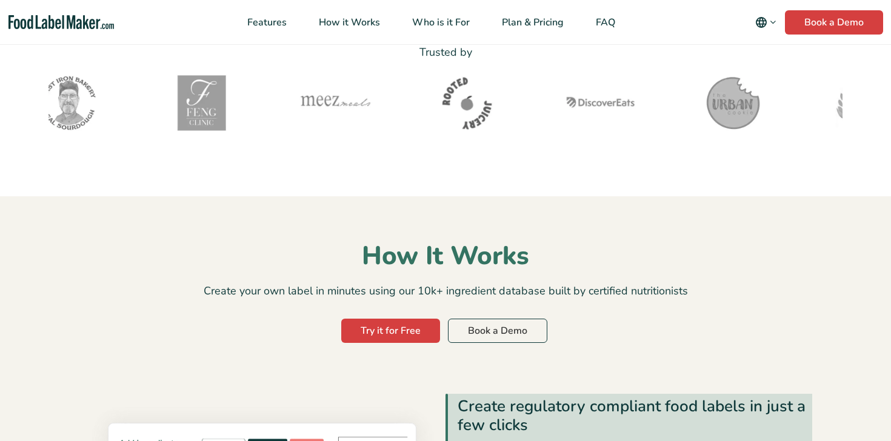
scroll to position [498, 0]
